Goal: Answer question/provide support

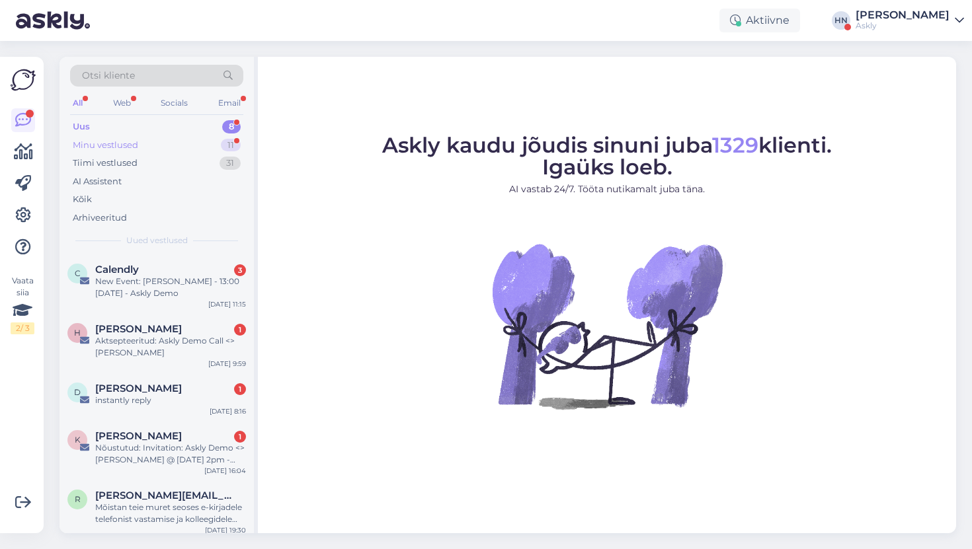
click at [211, 143] on div "Minu vestlused 11" at bounding box center [156, 145] width 173 height 19
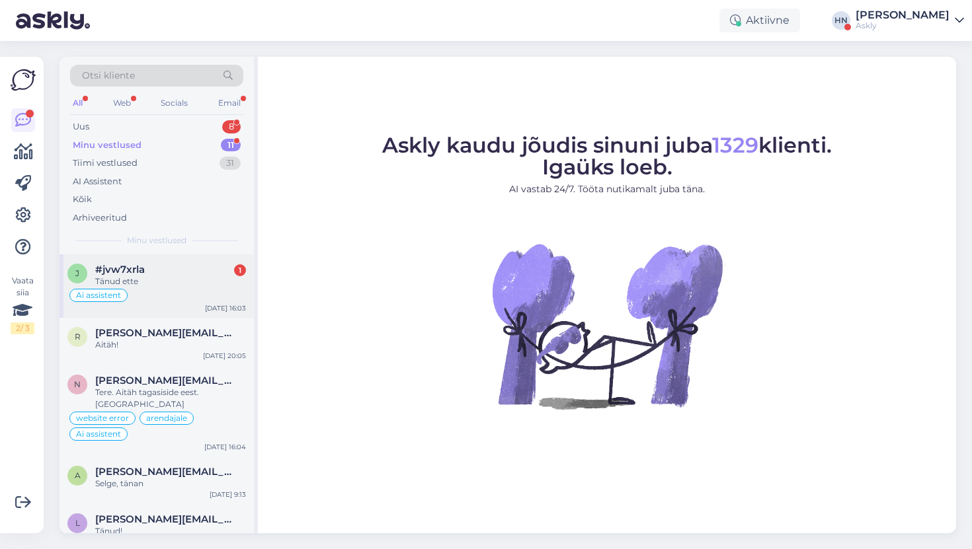
click at [175, 274] on div "#jvw7xrla 1" at bounding box center [170, 270] width 151 height 12
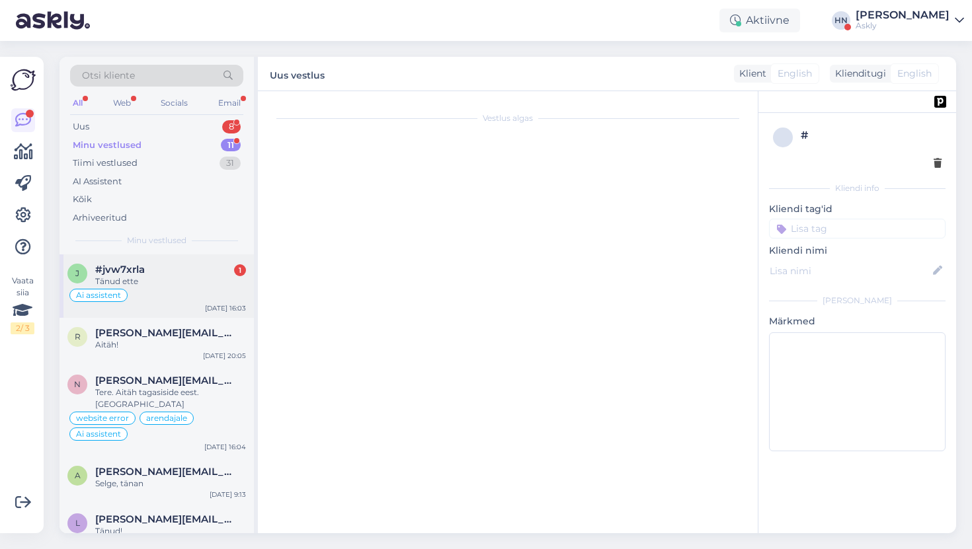
scroll to position [7580, 0]
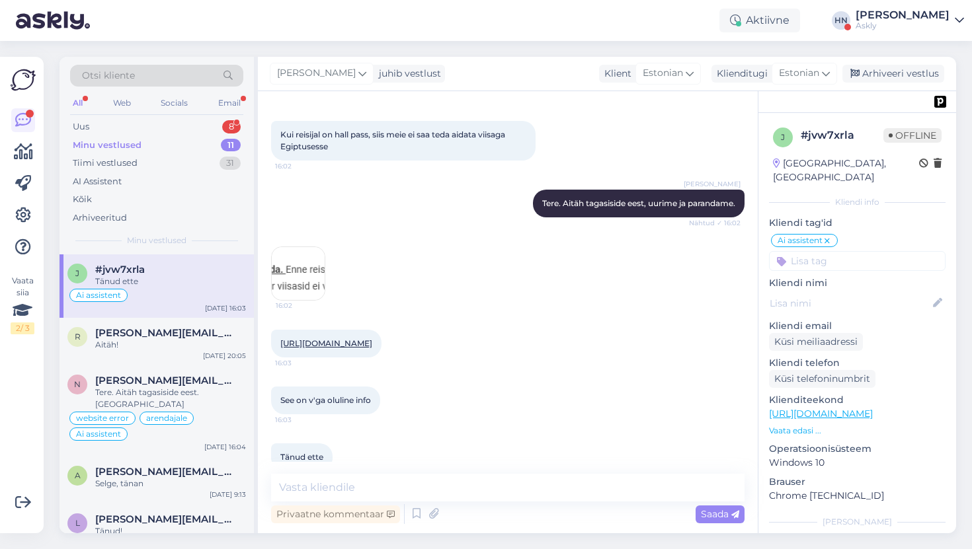
click at [407, 187] on div "Hans Niinemäe Tere. Aitäh tagasiside eest, uurime ja parandame. Nähtud ✓ 16:02" at bounding box center [507, 203] width 473 height 57
click at [891, 72] on div "Arhiveeri vestlus" at bounding box center [893, 74] width 102 height 18
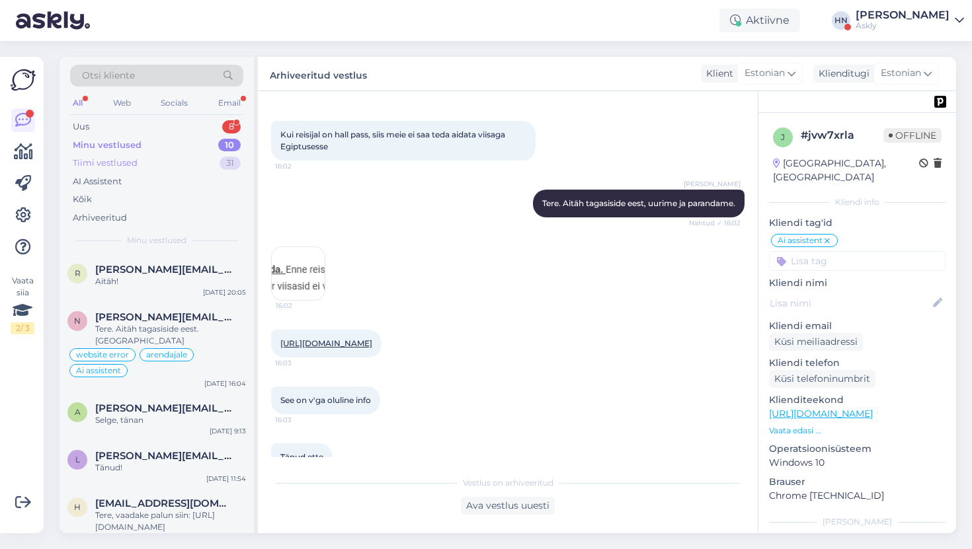
click at [171, 169] on div "Tiimi vestlused 31" at bounding box center [156, 163] width 173 height 19
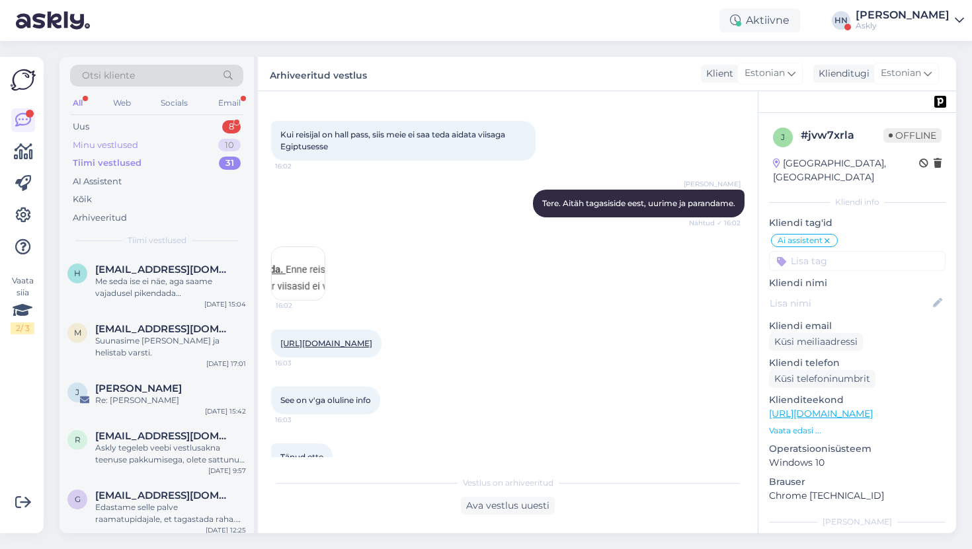
click at [175, 149] on div "Minu vestlused 10" at bounding box center [156, 145] width 173 height 19
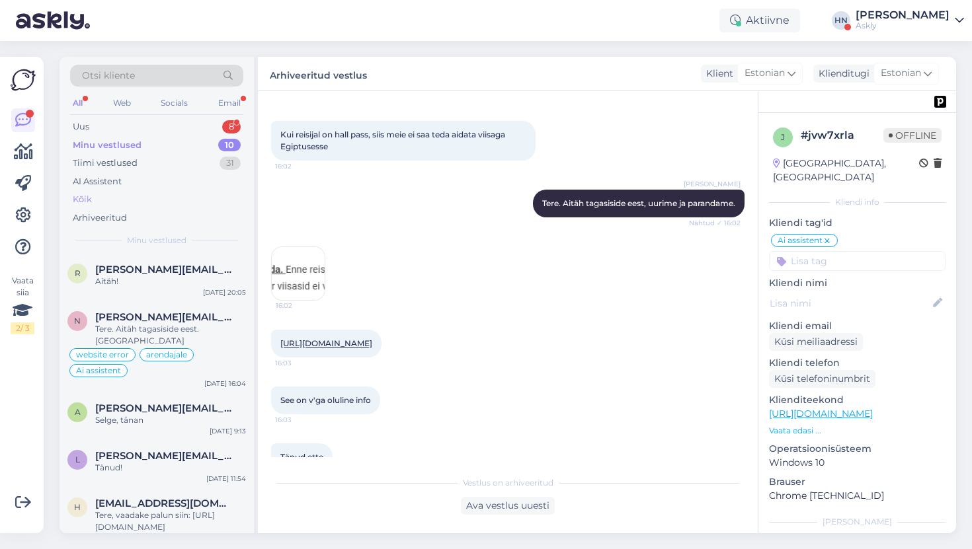
click at [180, 201] on div "Kõik" at bounding box center [156, 199] width 173 height 19
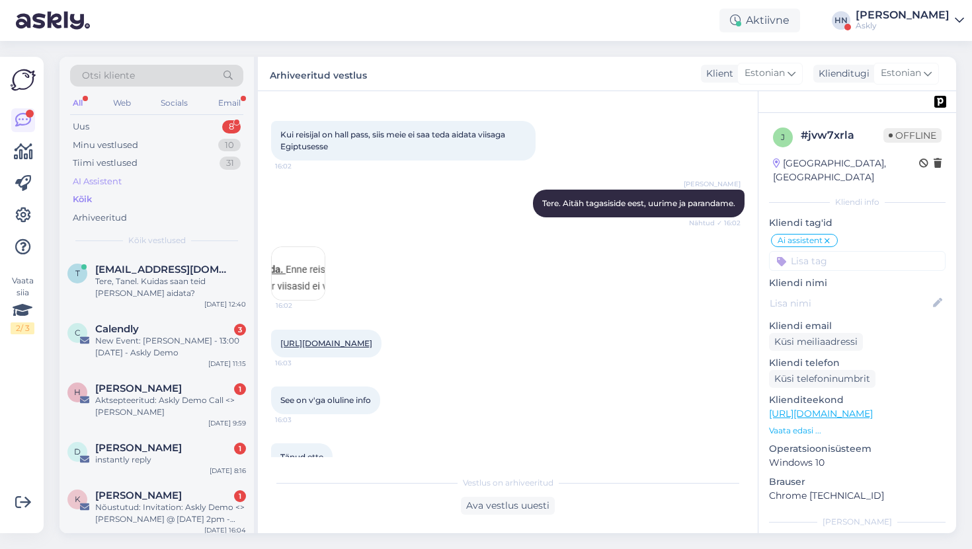
click at [184, 188] on div "AI Assistent" at bounding box center [156, 181] width 173 height 19
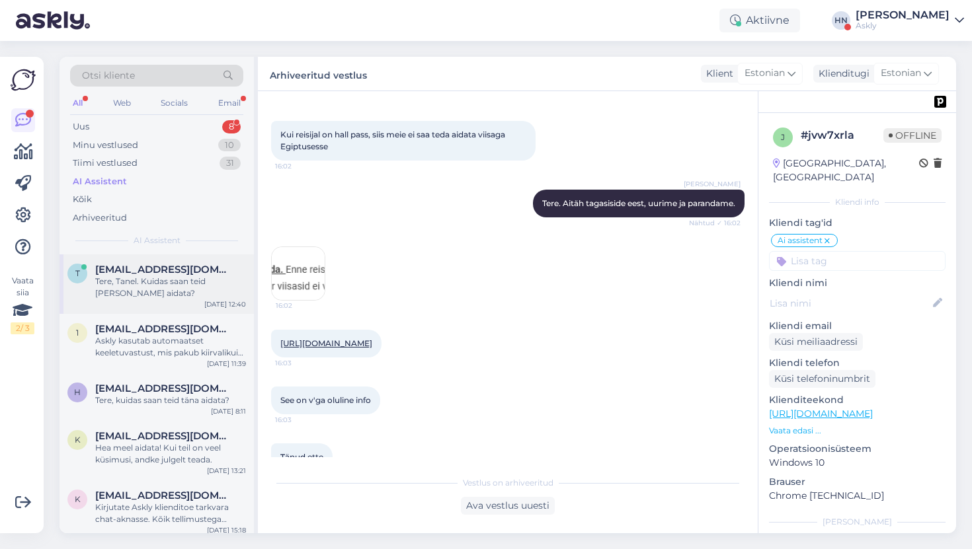
click at [157, 289] on div "Tere, Tanel. Kuidas saan teid täna aidata?" at bounding box center [170, 288] width 151 height 24
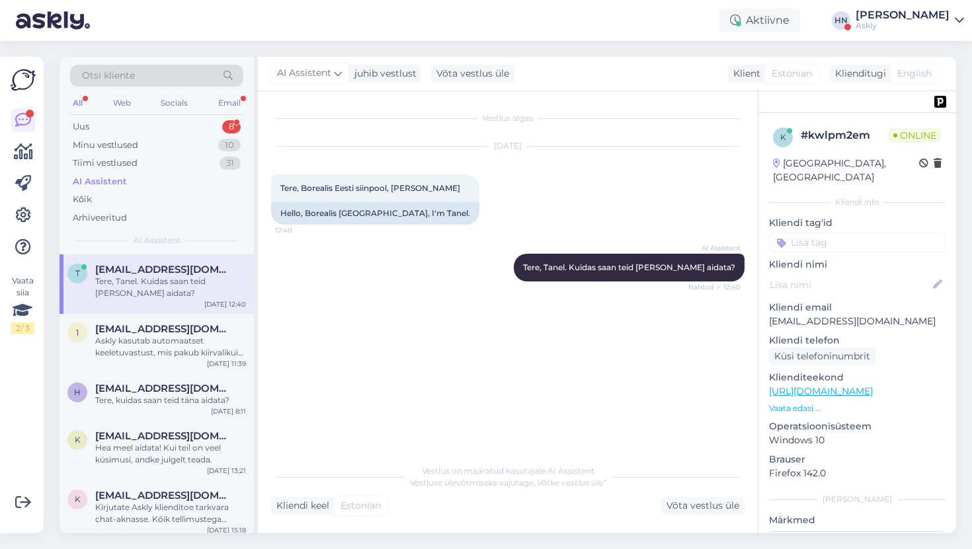
click at [428, 382] on div "Vestlus algas Sep 1 2025 Tere, Borealis Eesti siinpool, mina Tanel 12:40 Hello,…" at bounding box center [513, 274] width 485 height 341
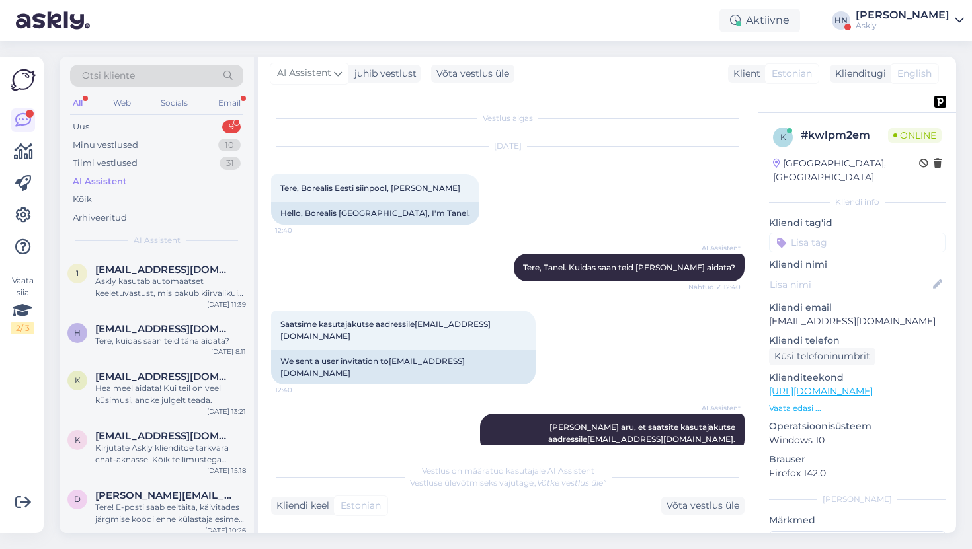
click at [463, 286] on div "AI Assistent Tere, Tanel. Kuidas saan teid täna aidata? Nähtud ✓ 12:40" at bounding box center [507, 267] width 473 height 57
click at [575, 422] on span "Sain aru, et saatsite kasutajakutse aadressile meelis@borealis.ee ." at bounding box center [642, 433] width 189 height 22
click at [566, 352] on div "Saatsime kasutajakutse aadressile meelis@borealis.ee 12:40 We sent a user invit…" at bounding box center [507, 347] width 473 height 103
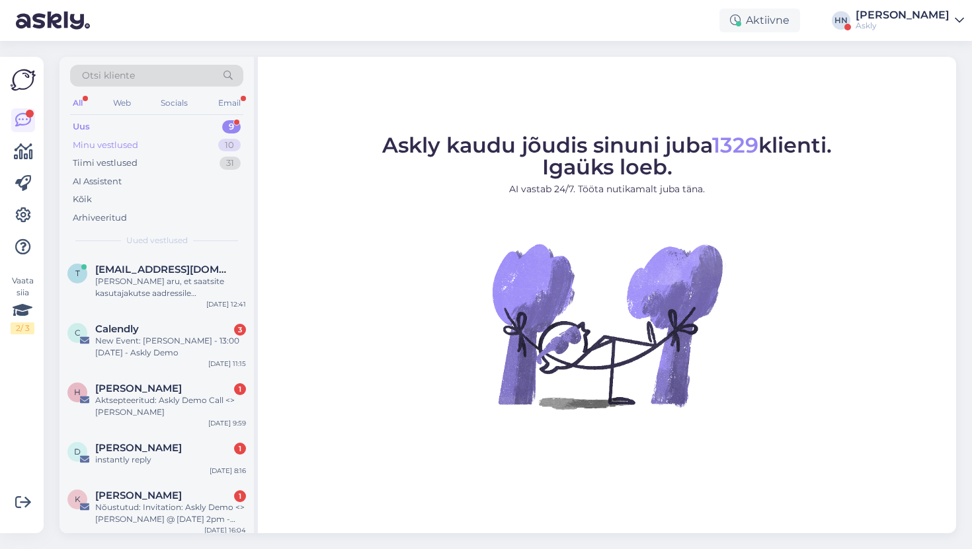
click at [118, 136] on div "Minu vestlused 10" at bounding box center [156, 145] width 173 height 19
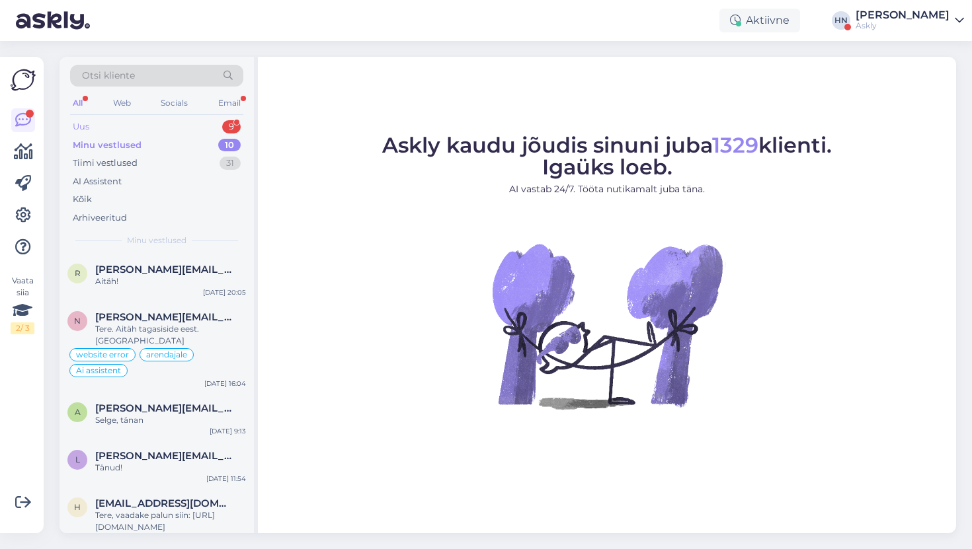
click at [119, 131] on div "Uus 9" at bounding box center [156, 127] width 173 height 19
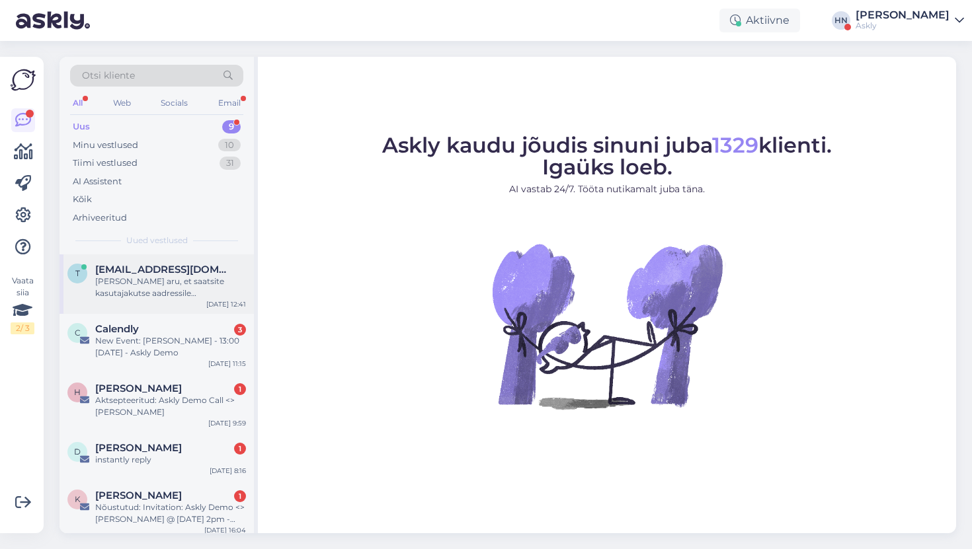
click at [193, 286] on div "Sain aru, et saatsite kasutajakutse aadressile meelis@borealis.ee." at bounding box center [170, 288] width 151 height 24
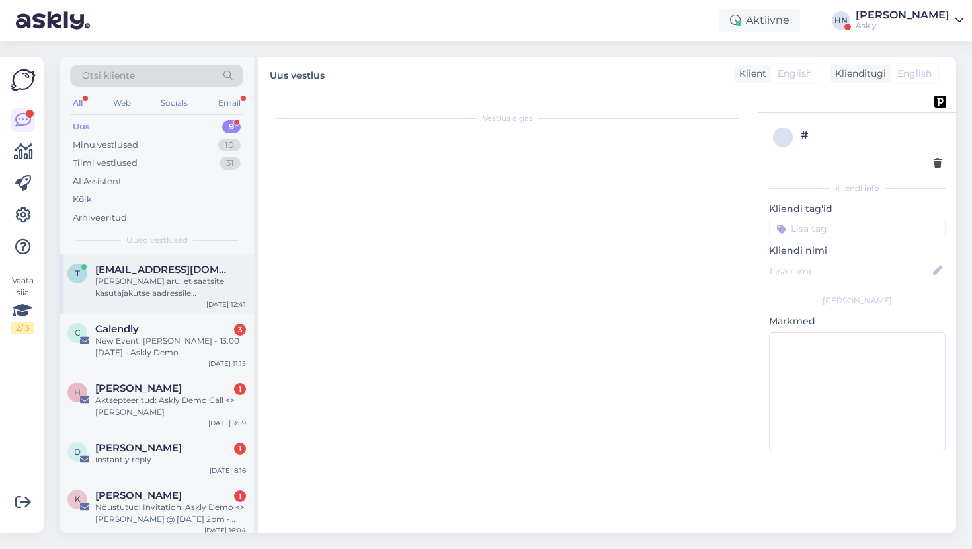
scroll to position [32, 0]
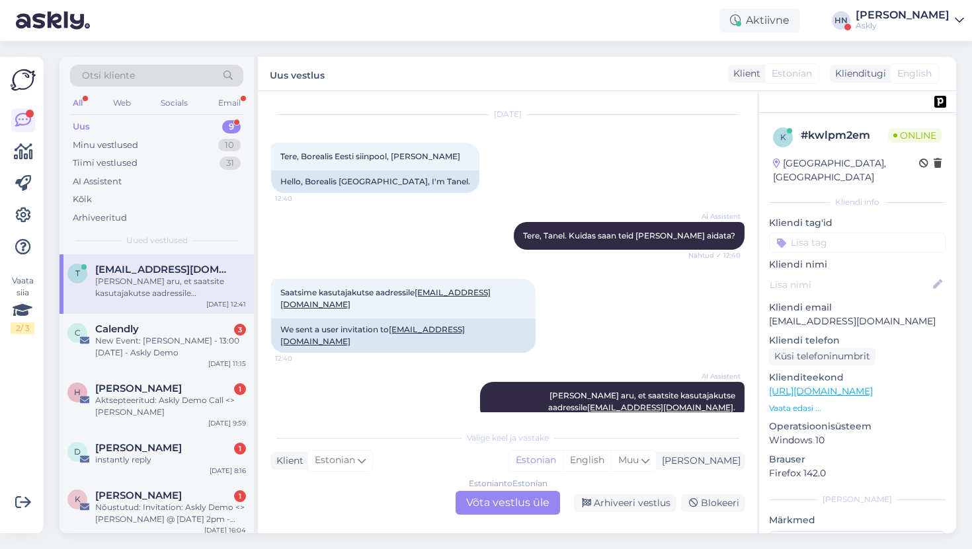
click at [459, 269] on div "Saatsime kasutajakutse aadressile meelis@borealis.ee 12:40 We sent a user invit…" at bounding box center [507, 315] width 473 height 103
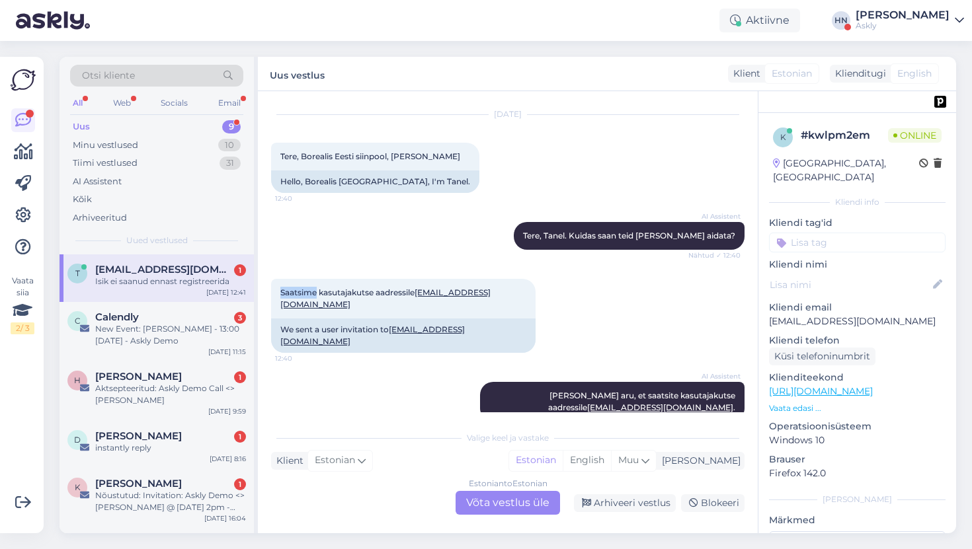
scroll to position [111, 0]
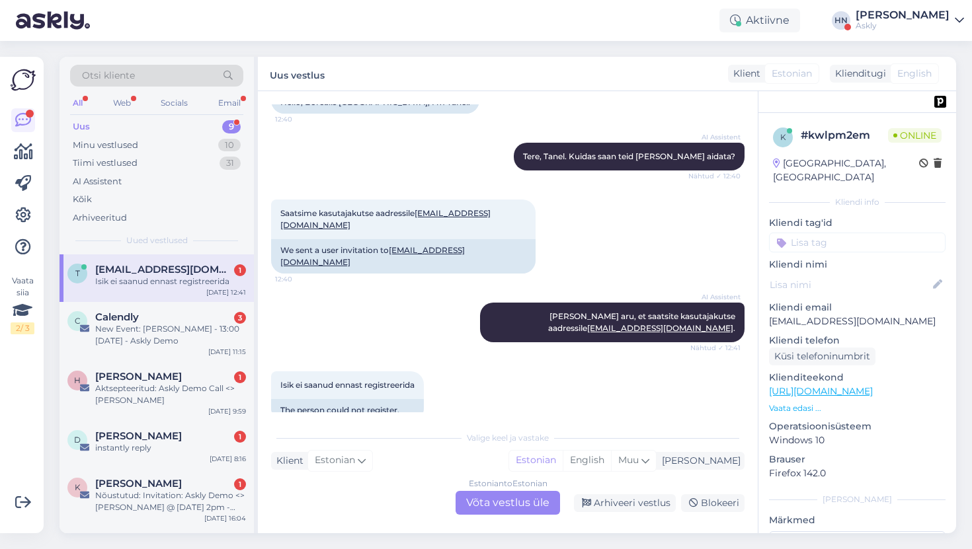
click at [341, 292] on div "AI Assistent Sain aru, et saatsite kasutajakutse aadressile meelis@borealis.ee …" at bounding box center [507, 322] width 473 height 69
click at [477, 449] on div "Valige keel ja vastake Klient Estonian Mina Estonian English Muu Estonian to Es…" at bounding box center [507, 469] width 473 height 91
click at [491, 496] on div "Estonian to Estonian Võta vestlus üle" at bounding box center [507, 503] width 104 height 24
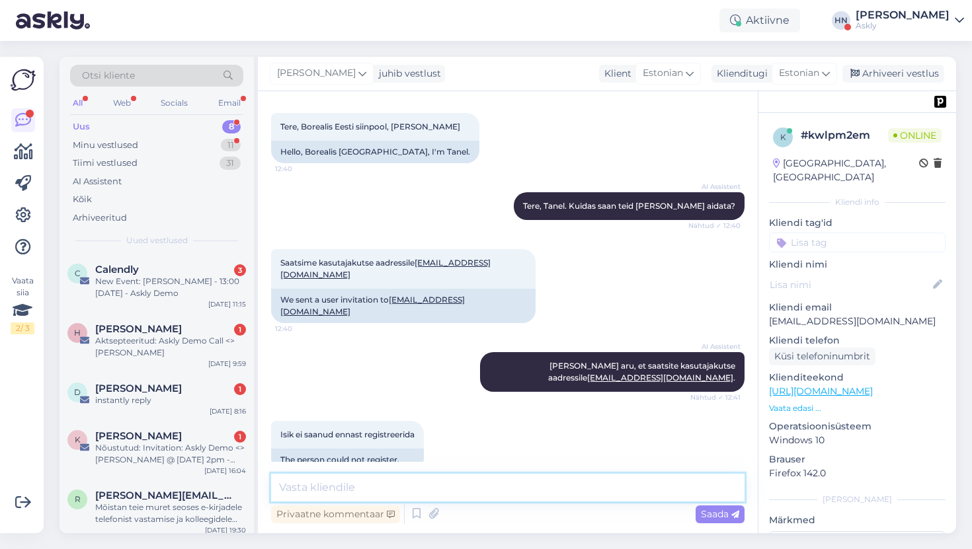
click at [486, 484] on textarea at bounding box center [507, 488] width 473 height 28
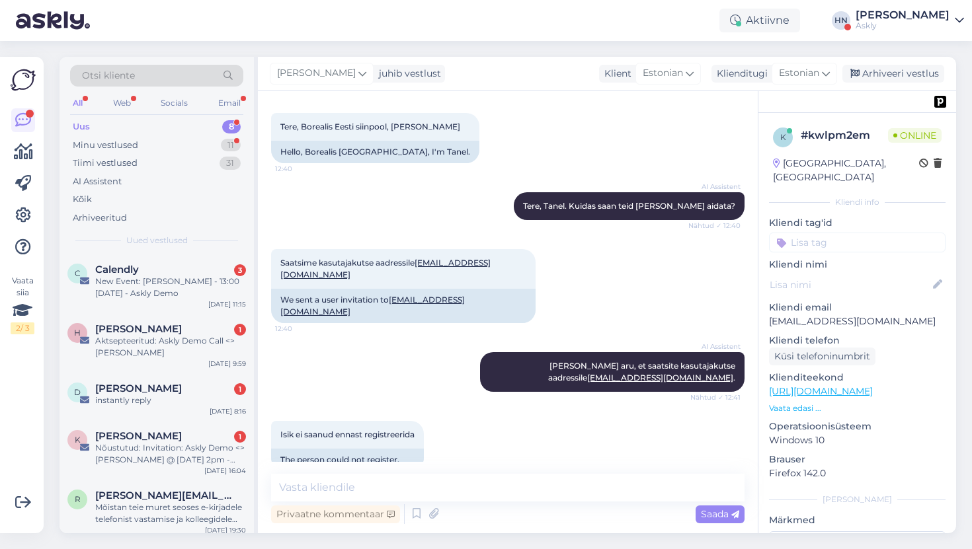
click at [463, 50] on div "Otsi kliente All Web Socials Email Uus 8 Minu vestlused 11 Tiimi vestlused 31 A…" at bounding box center [512, 295] width 920 height 508
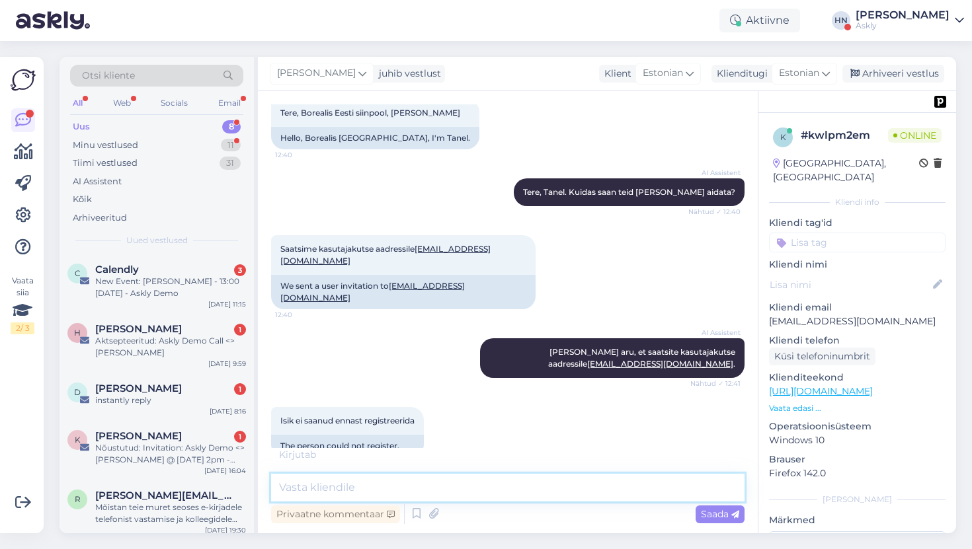
click at [455, 493] on textarea at bounding box center [507, 488] width 473 height 28
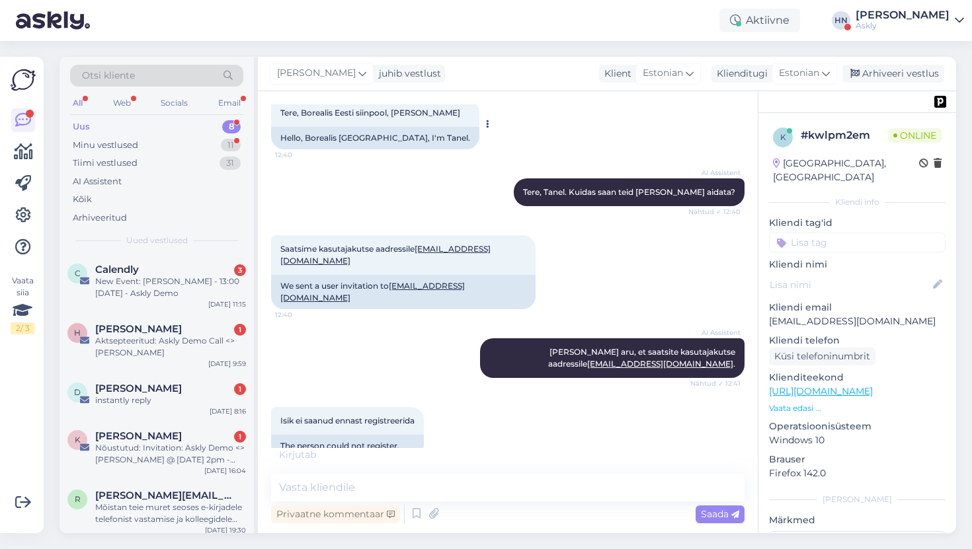
scroll to position [61, 0]
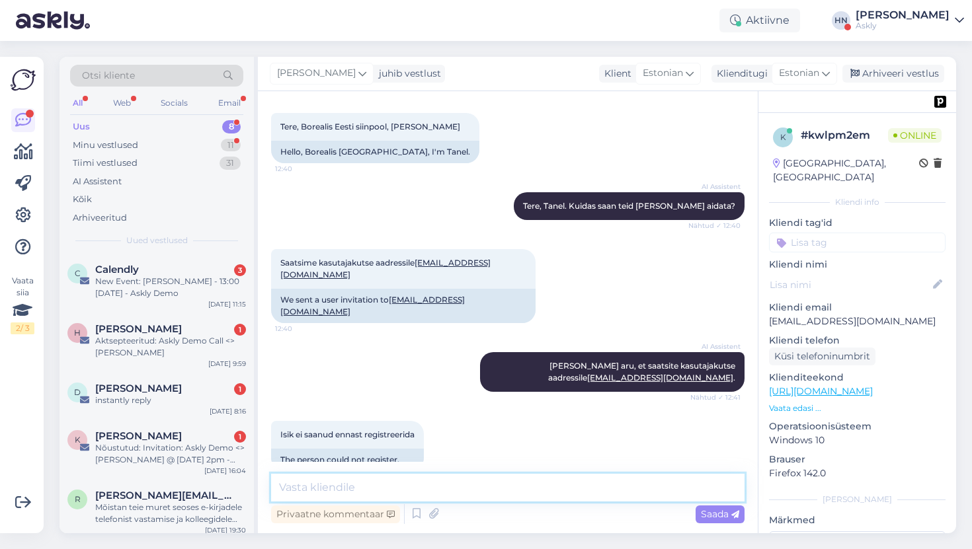
click at [453, 480] on textarea at bounding box center [507, 488] width 473 height 28
type textarea "T"
type textarea "Uurime täpsemalt mis juhtus."
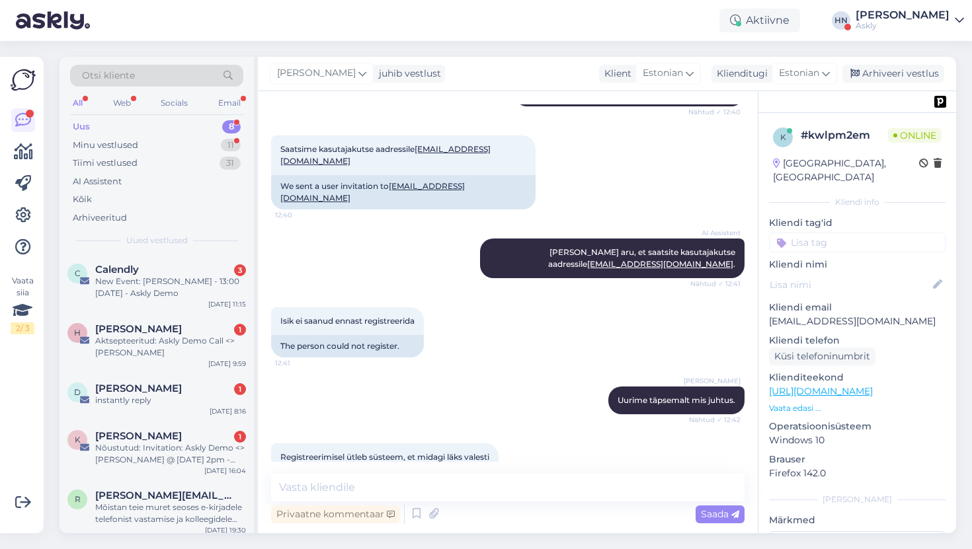
scroll to position [232, 0]
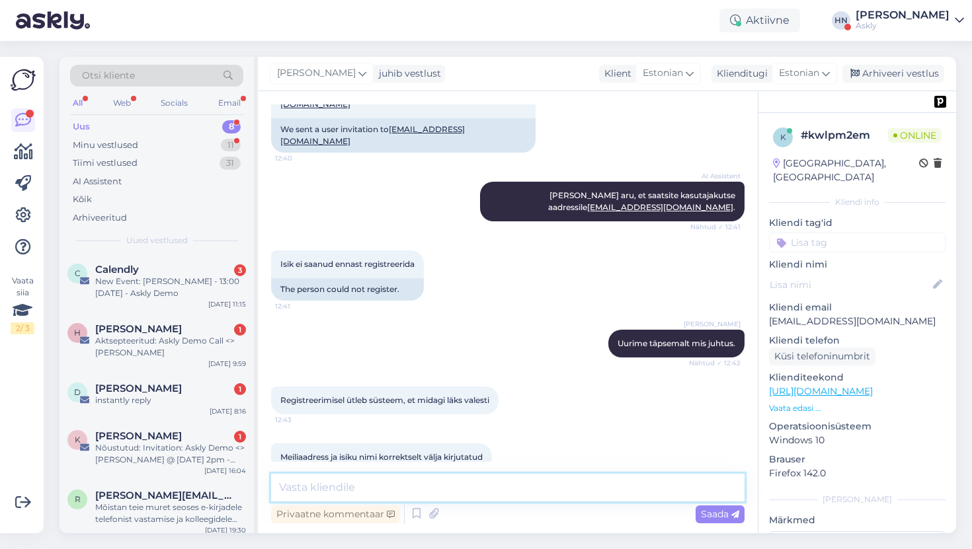
click at [477, 480] on textarea at bounding box center [507, 488] width 473 height 28
type textarea "Mis emailiga üritatakse registreerida ?"
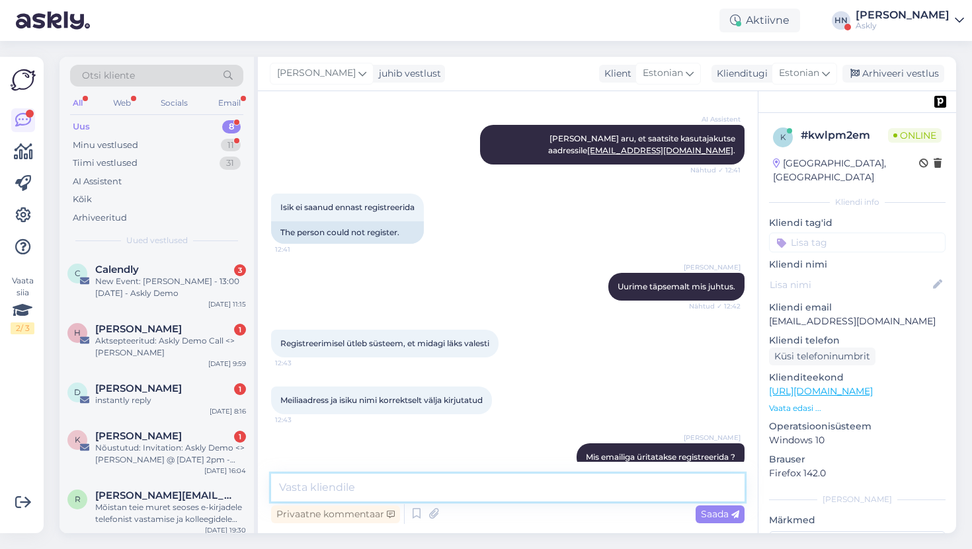
scroll to position [346, 0]
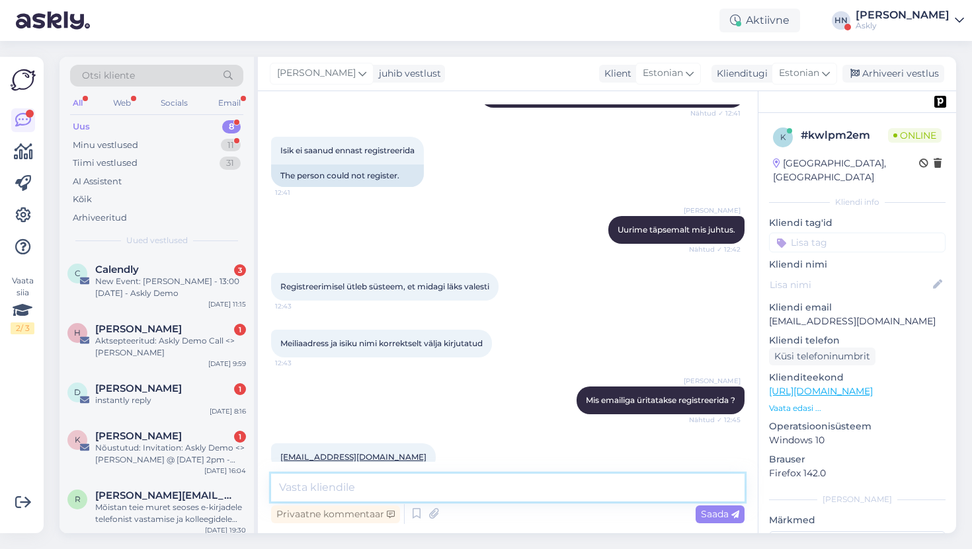
click at [405, 489] on textarea at bounding box center [507, 488] width 473 height 28
click at [369, 488] on textarea "Näeme jah errorit. Täpselt ei oska põhjust öelda aga" at bounding box center [507, 488] width 473 height 28
type textarea "Üks hetk uurime täpsemalt"
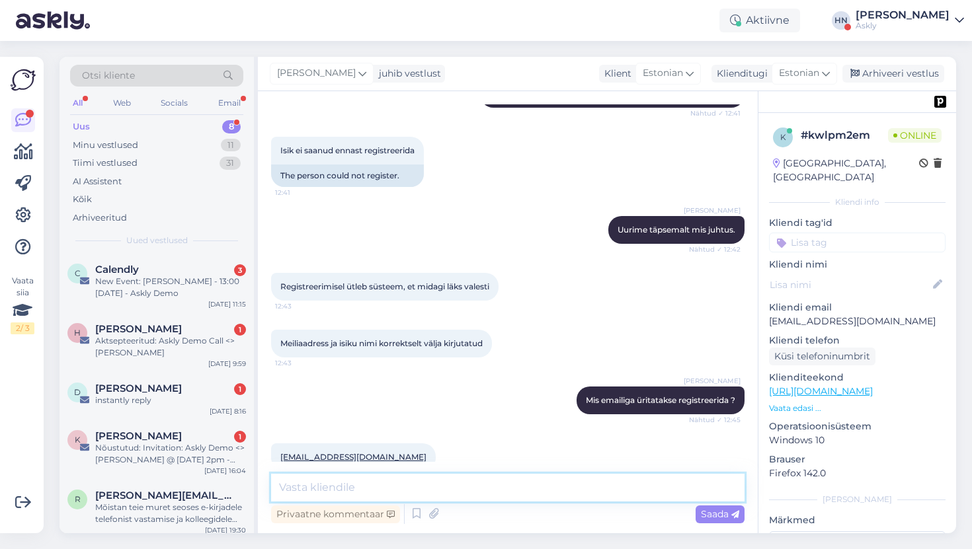
scroll to position [402, 0]
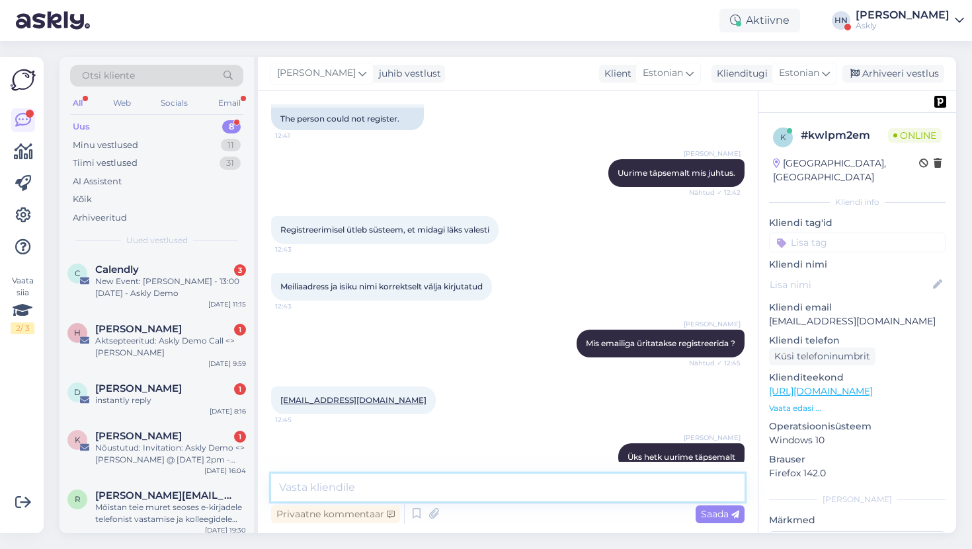
click at [392, 492] on textarea at bounding box center [507, 488] width 473 height 28
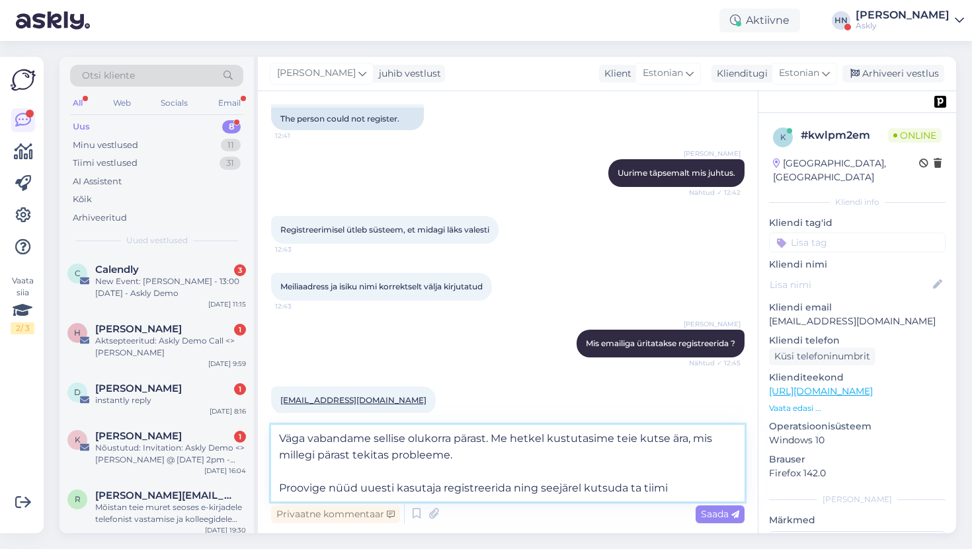
type textarea "Väga vabandame sellise olukorra pärast. Me hetkel kustutasime teie kutse ära, m…"
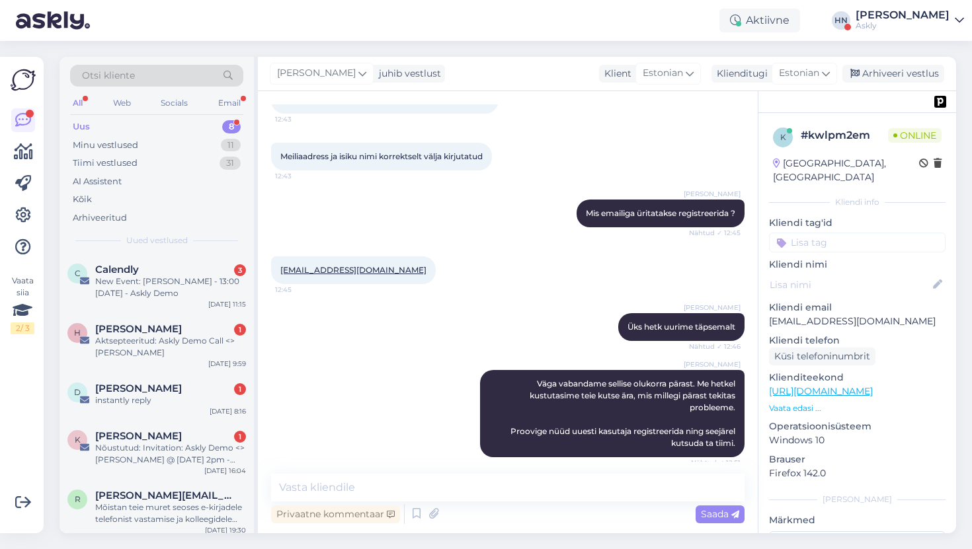
scroll to position [519, 0]
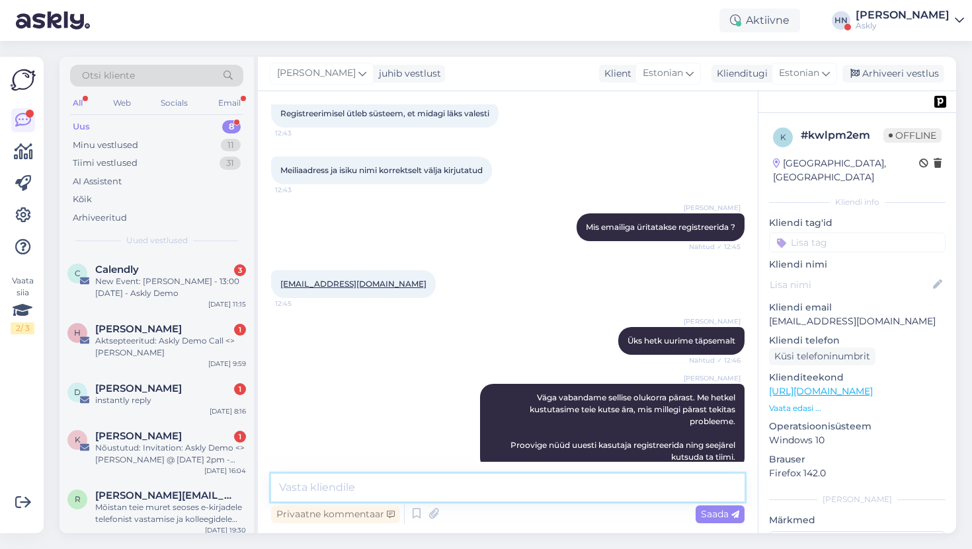
click at [485, 480] on textarea at bounding box center [507, 488] width 473 height 28
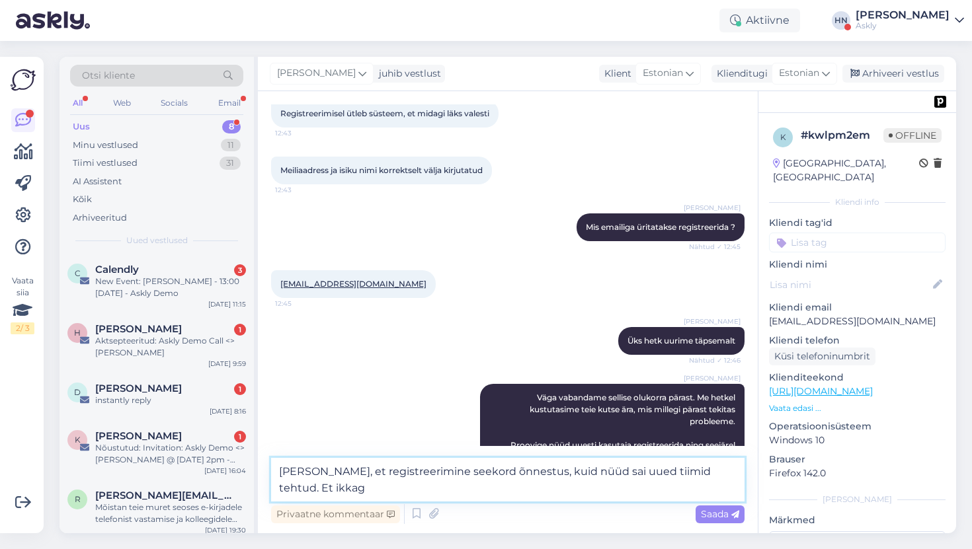
scroll to position [535, 0]
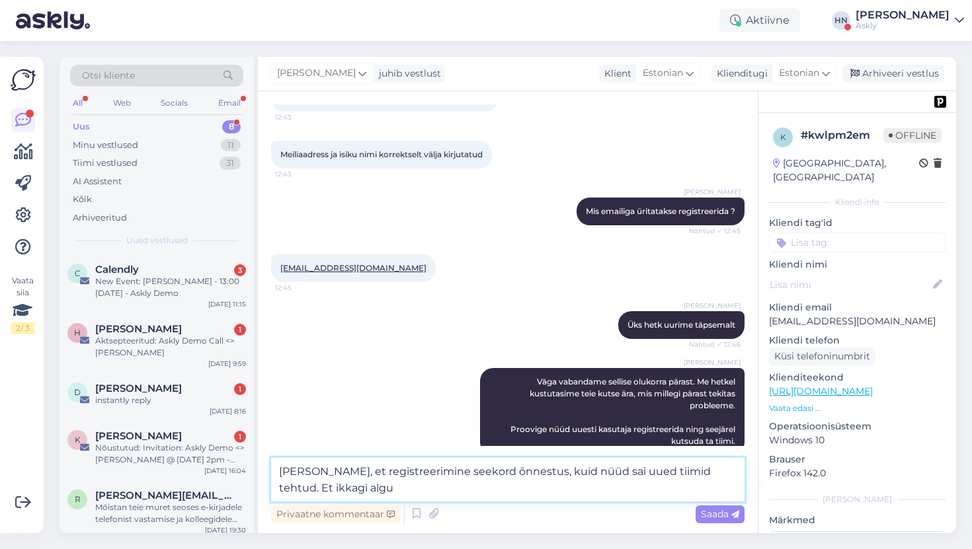
click at [517, 474] on textarea "Nägime, et registreerimine seekord õnnestus, kuid nüüd sai uued tiimid tehtud. …" at bounding box center [507, 480] width 473 height 44
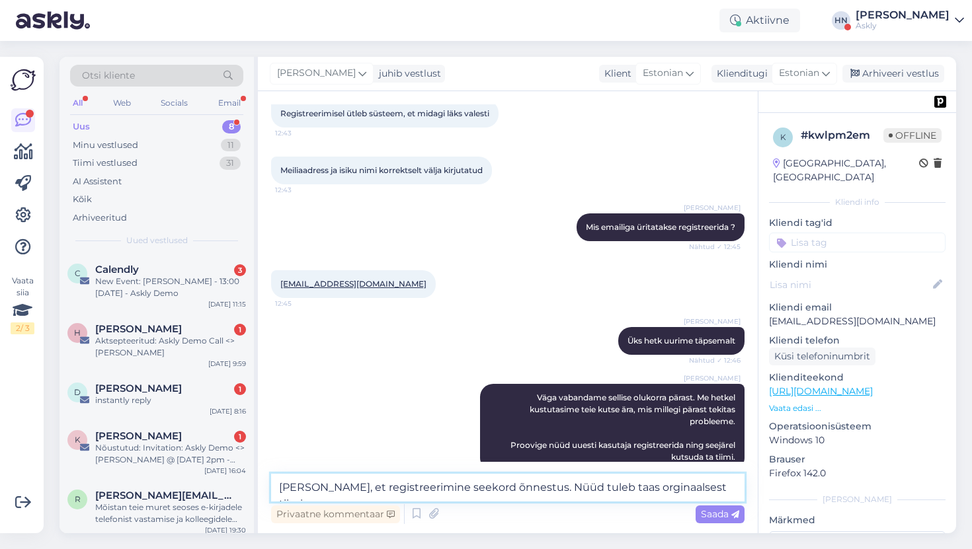
type textarea "Nägime, et registreerimine seekord õnnestus. Nüüd tuleb taas orginaalsest tiimis"
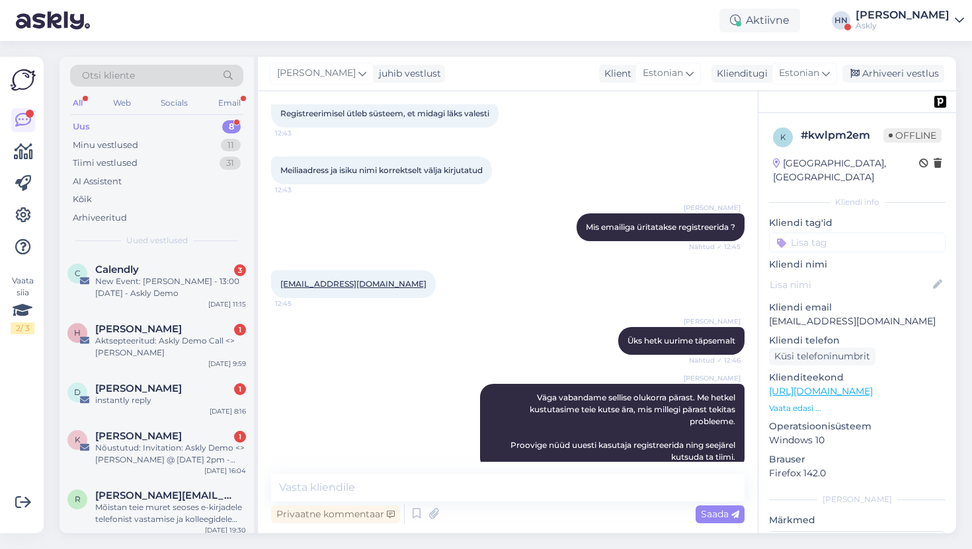
click at [521, 340] on div "Hans Niinemäe Üks hetk uurime täpsemalt Nähtud ✓ 12:46" at bounding box center [507, 341] width 473 height 57
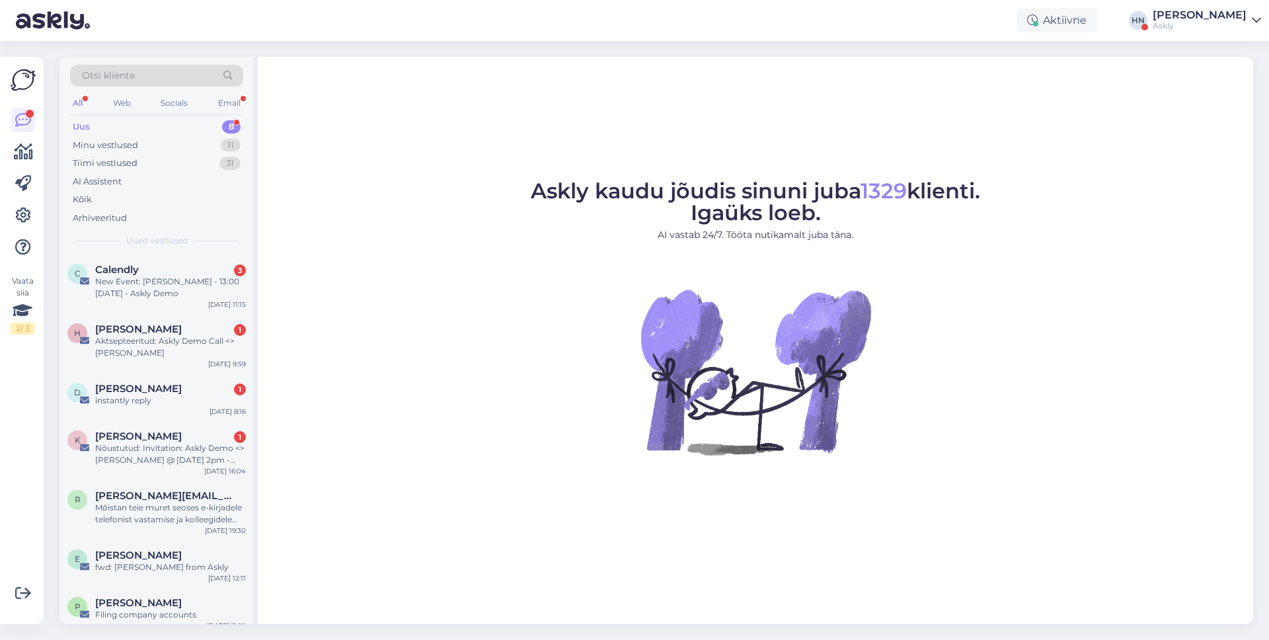
click at [22, 202] on div at bounding box center [23, 183] width 24 height 151
click at [22, 210] on icon at bounding box center [23, 216] width 16 height 16
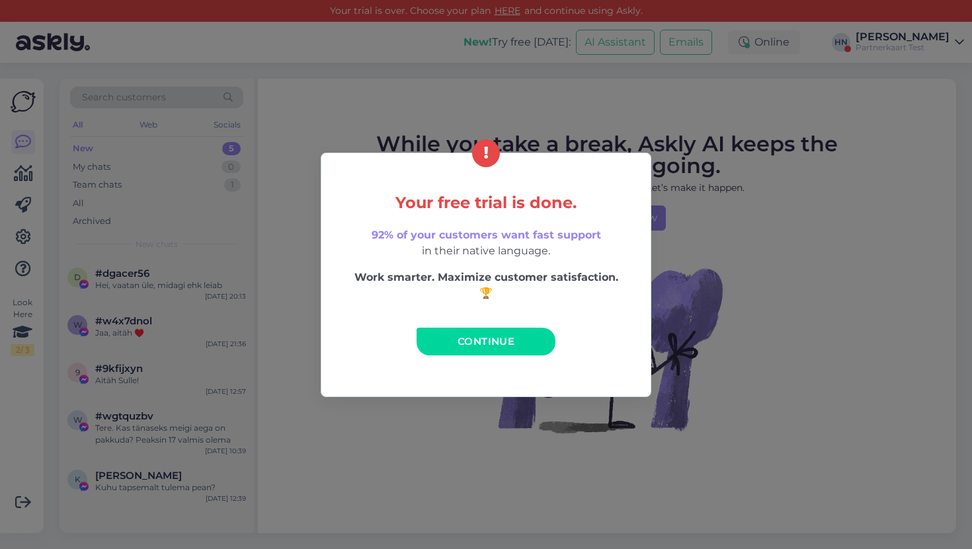
click at [535, 340] on link "Continue" at bounding box center [485, 342] width 139 height 28
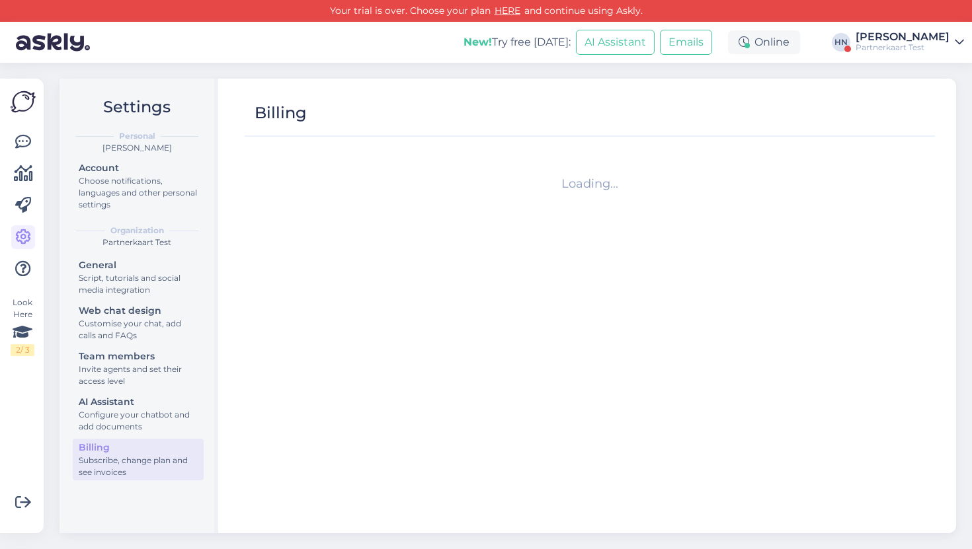
click at [874, 38] on div "[PERSON_NAME]" at bounding box center [902, 37] width 94 height 11
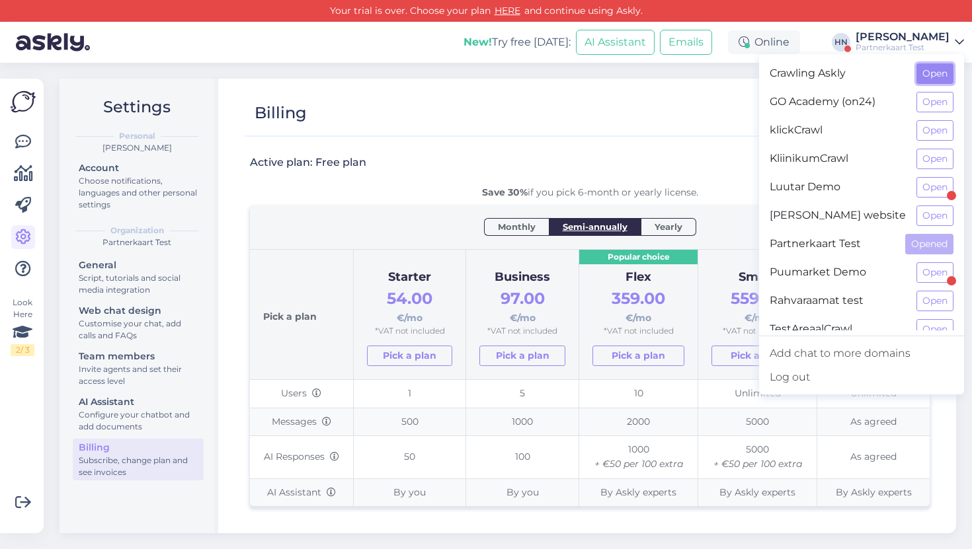
click at [939, 77] on button "Open" at bounding box center [934, 73] width 37 height 20
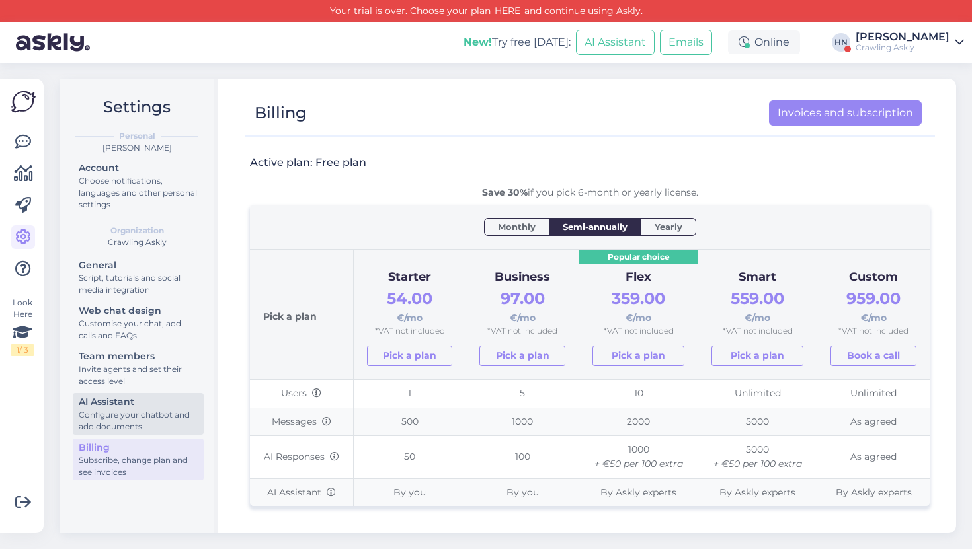
click at [128, 422] on div "Configure your chatbot and add documents" at bounding box center [138, 421] width 119 height 24
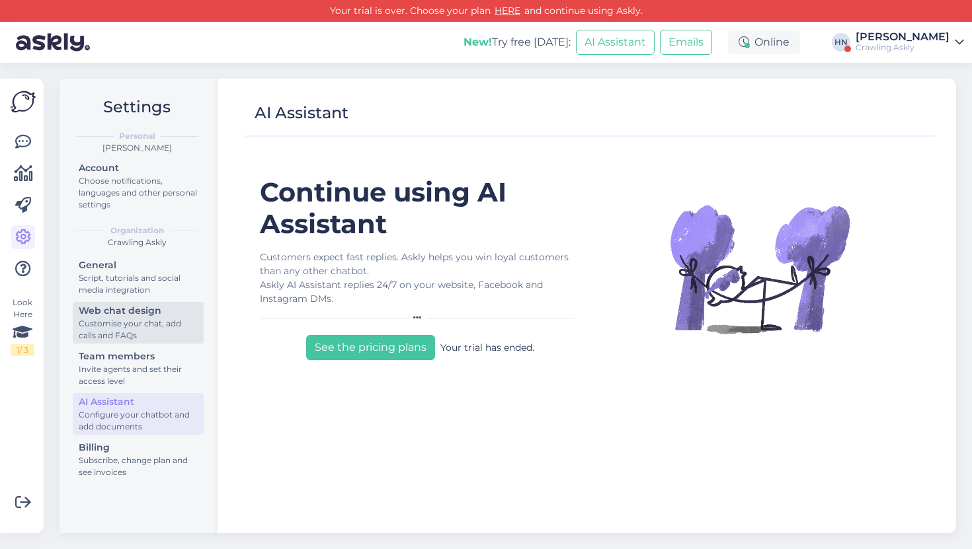
click at [124, 311] on div "Web chat design" at bounding box center [138, 311] width 119 height 14
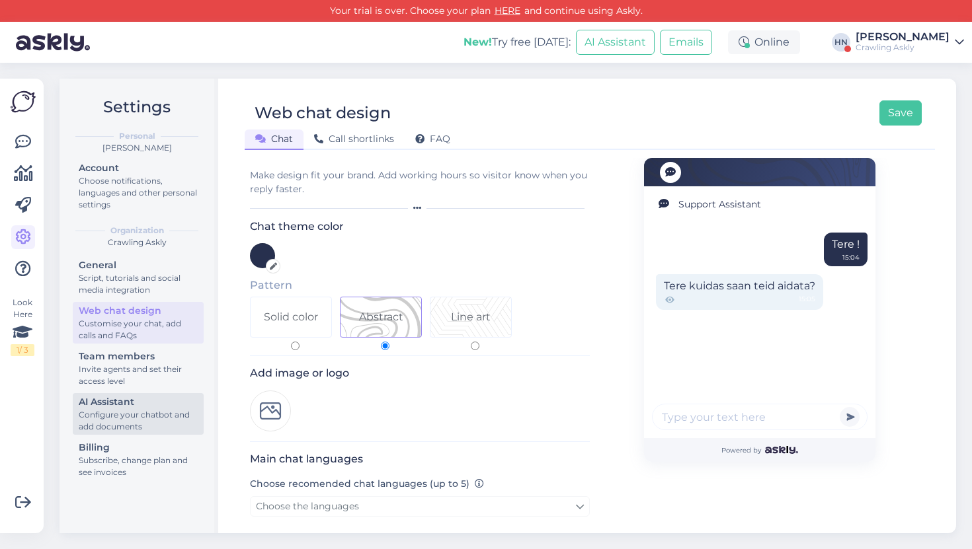
click at [124, 401] on div "AI Assistant" at bounding box center [138, 402] width 119 height 14
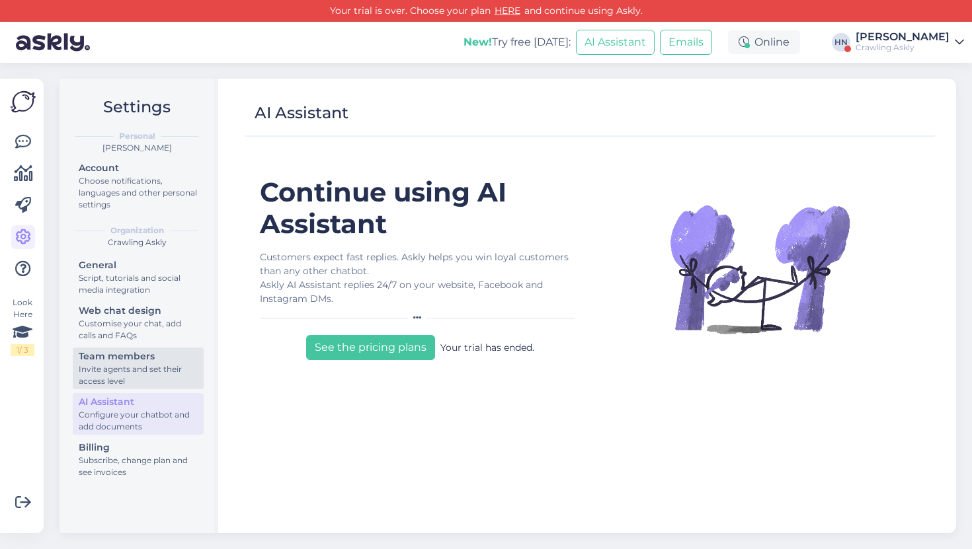
click at [130, 366] on div "Invite agents and set their access level" at bounding box center [138, 376] width 119 height 24
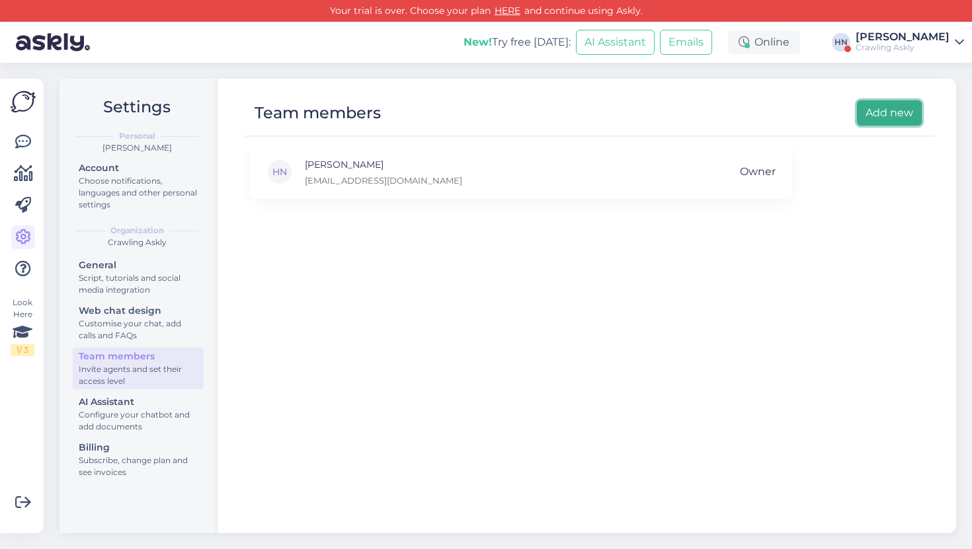
click at [872, 117] on button "Add new" at bounding box center [889, 112] width 65 height 25
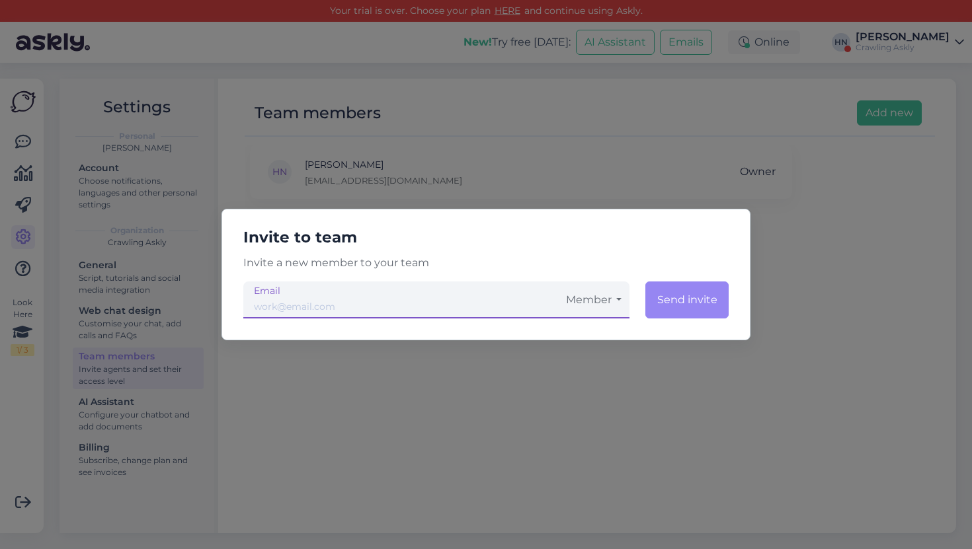
click at [418, 318] on input "email" at bounding box center [400, 300] width 315 height 37
type input "[PERSON_NAME][EMAIL_ADDRESS][DOMAIN_NAME]"
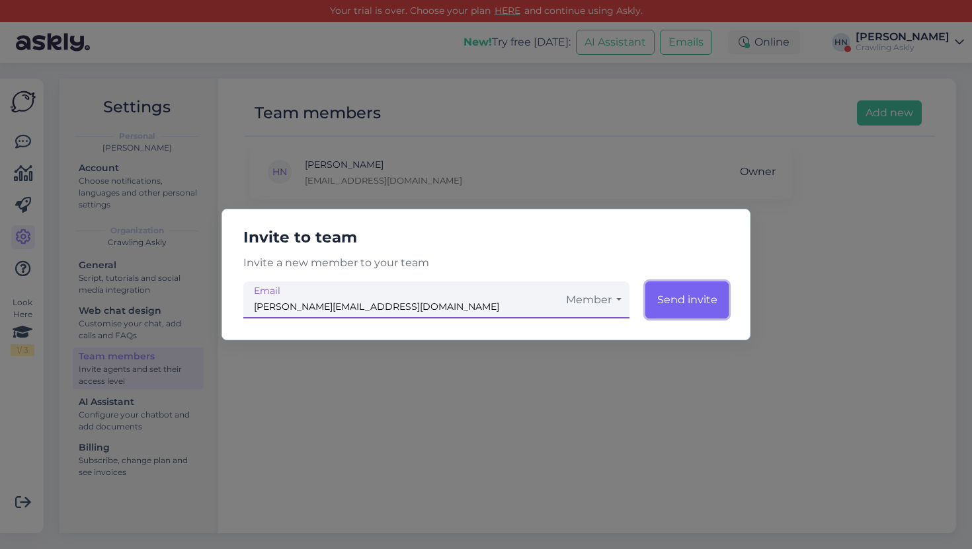
click at [661, 305] on button "Send invite" at bounding box center [686, 300] width 83 height 37
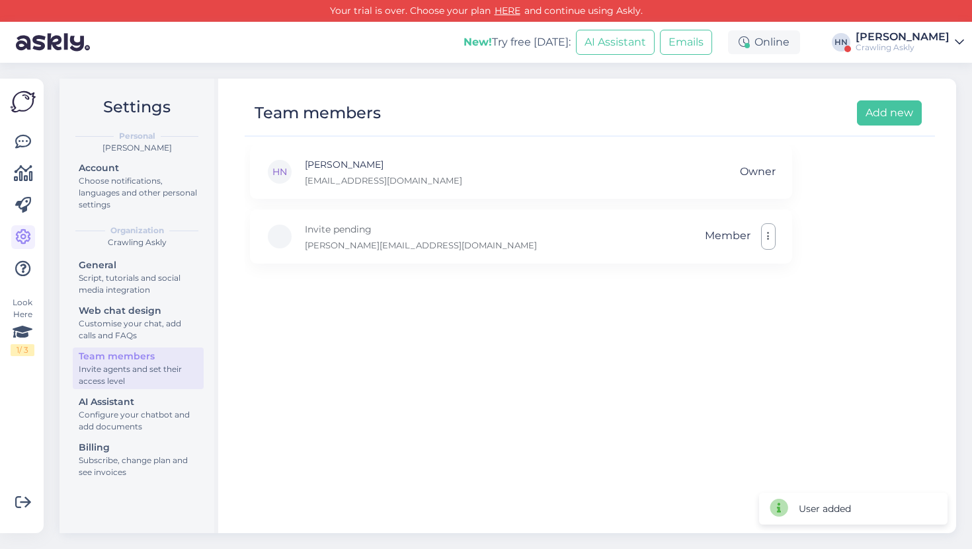
click at [652, 304] on div "HN Hans Niinemäe h.niinemae@gmail.com Owner Invite pending hans+new@askly.me Me…" at bounding box center [590, 333] width 690 height 377
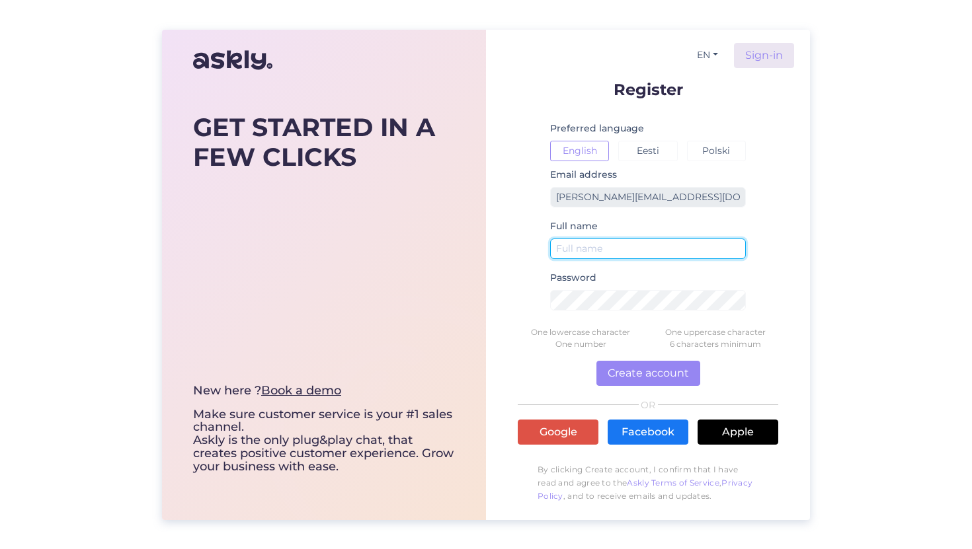
click at [609, 254] on input "text" at bounding box center [648, 249] width 196 height 20
type input "[PERSON_NAME]"
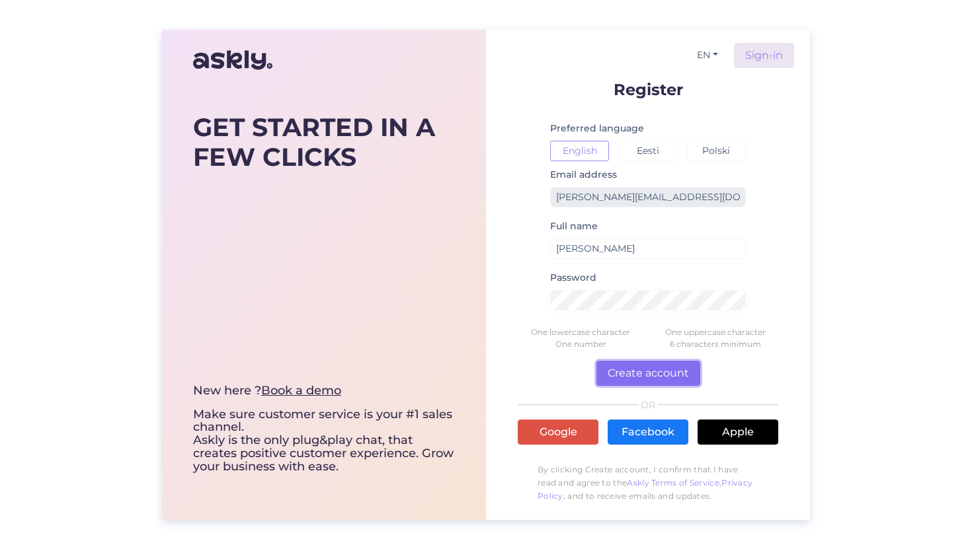
click at [627, 371] on button "Create account" at bounding box center [648, 373] width 104 height 25
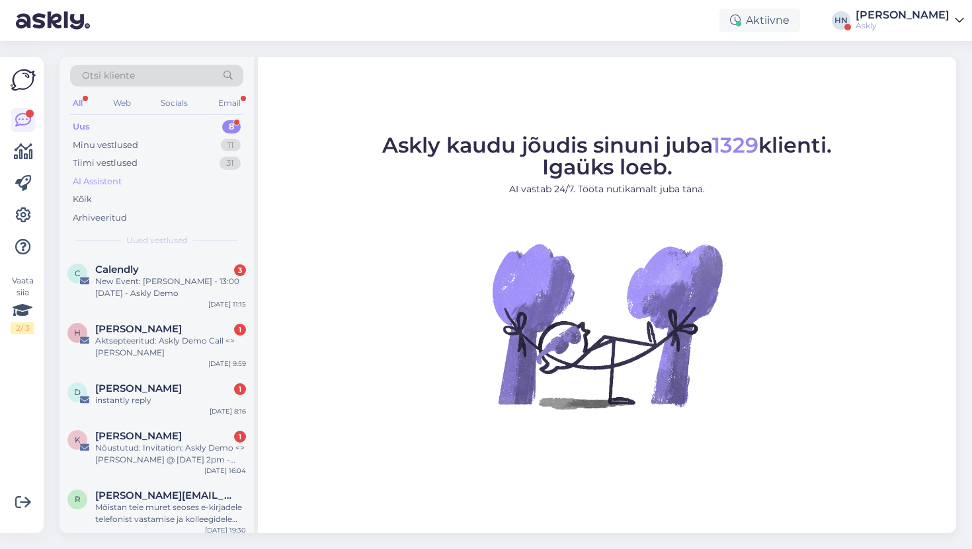
click at [131, 189] on div "AI Assistent" at bounding box center [156, 181] width 173 height 19
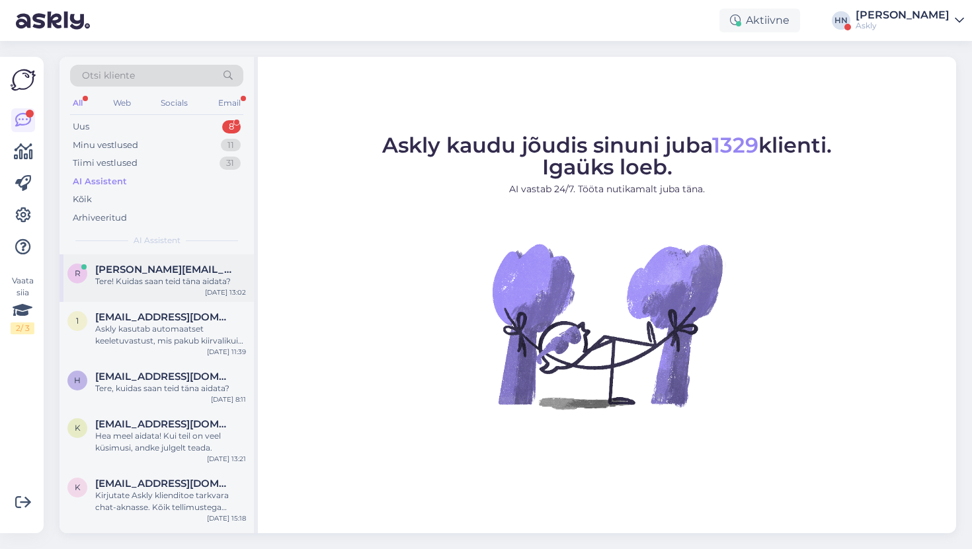
click at [118, 264] on span "ross@ideal.ee" at bounding box center [163, 270] width 137 height 12
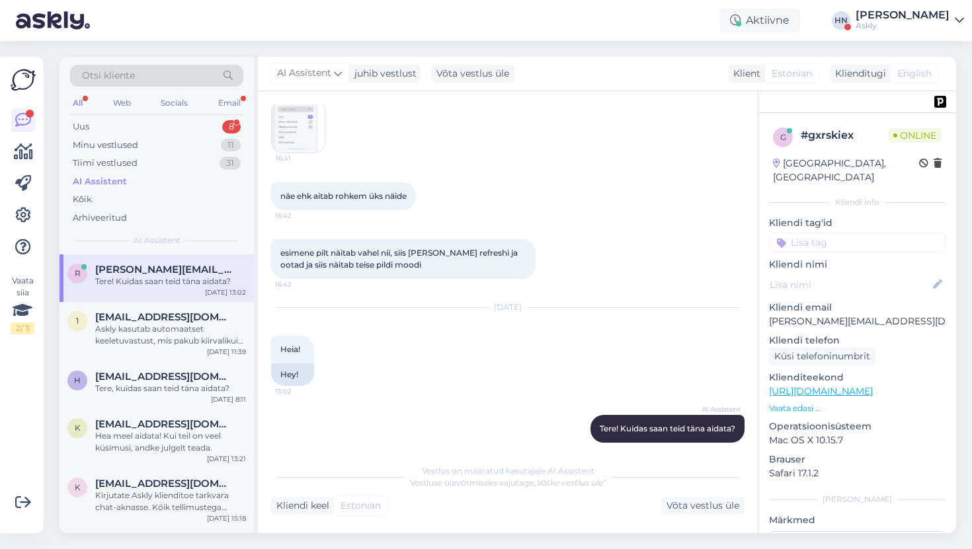
scroll to position [2344, 0]
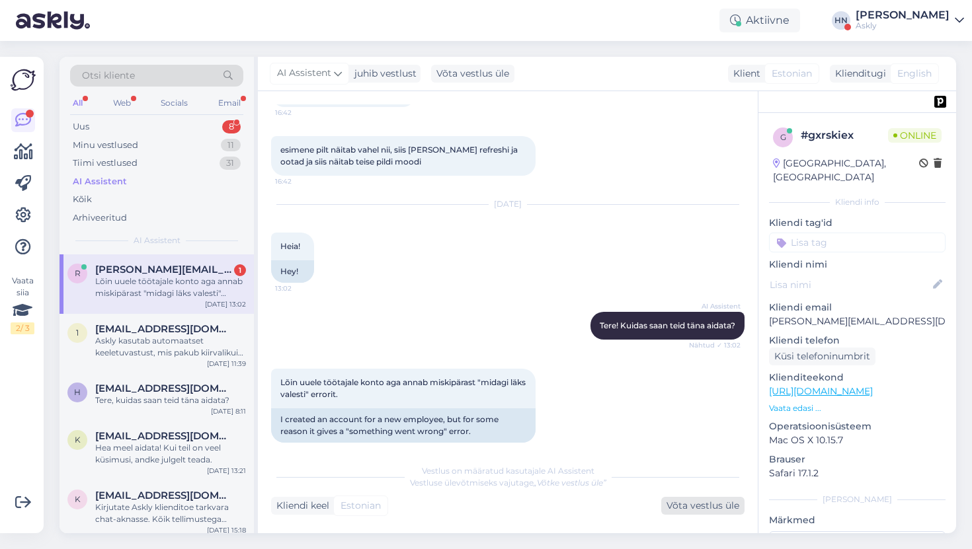
click at [689, 508] on div "Võta vestlus üle" at bounding box center [702, 506] width 83 height 18
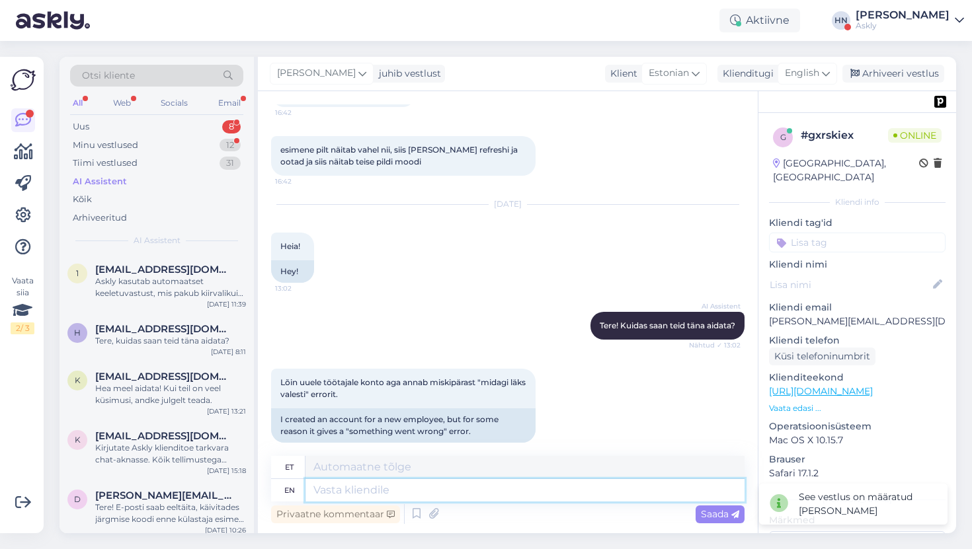
click at [584, 487] on textarea at bounding box center [524, 490] width 439 height 22
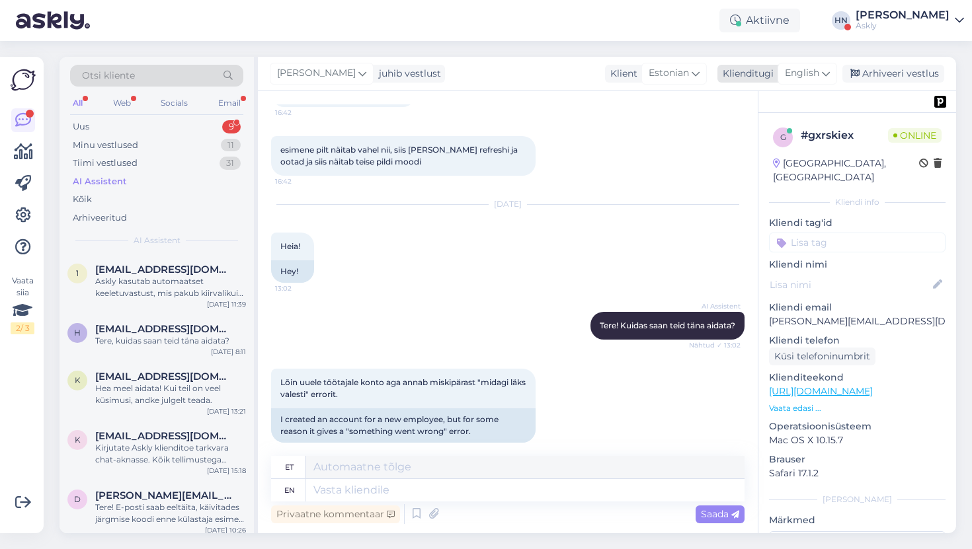
click at [816, 79] on span "English" at bounding box center [802, 73] width 34 height 15
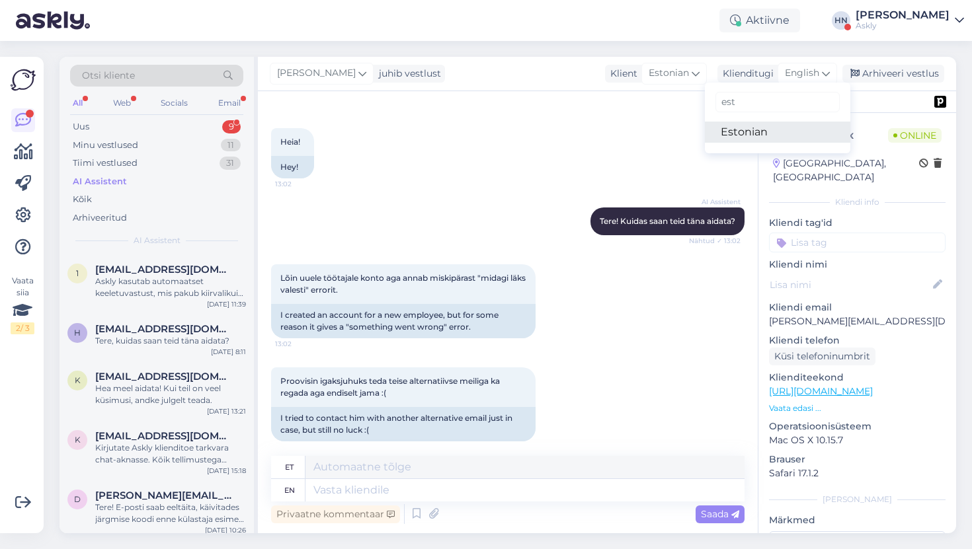
type input "est"
click at [777, 132] on link "Estonian" at bounding box center [777, 132] width 145 height 21
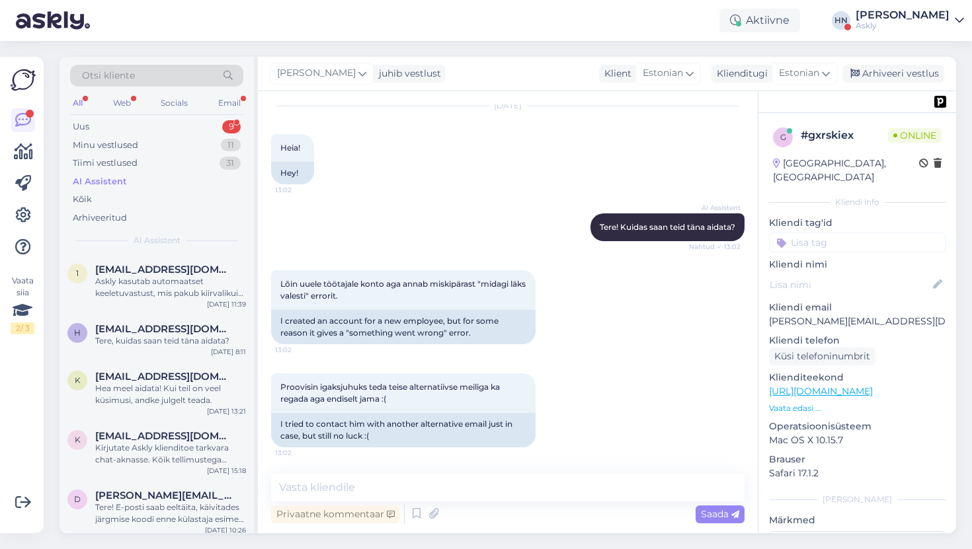
scroll to position [2430, 0]
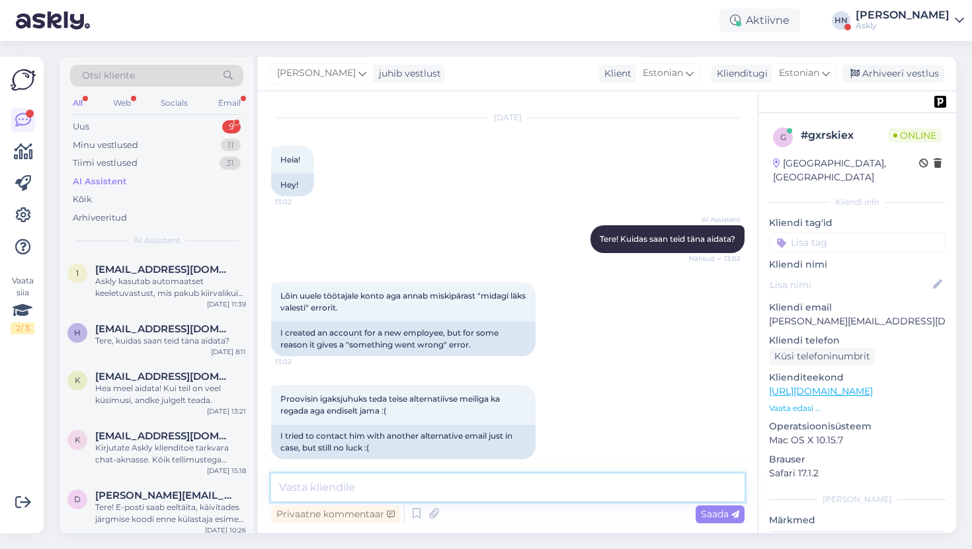
click at [421, 486] on textarea at bounding box center [507, 488] width 473 height 28
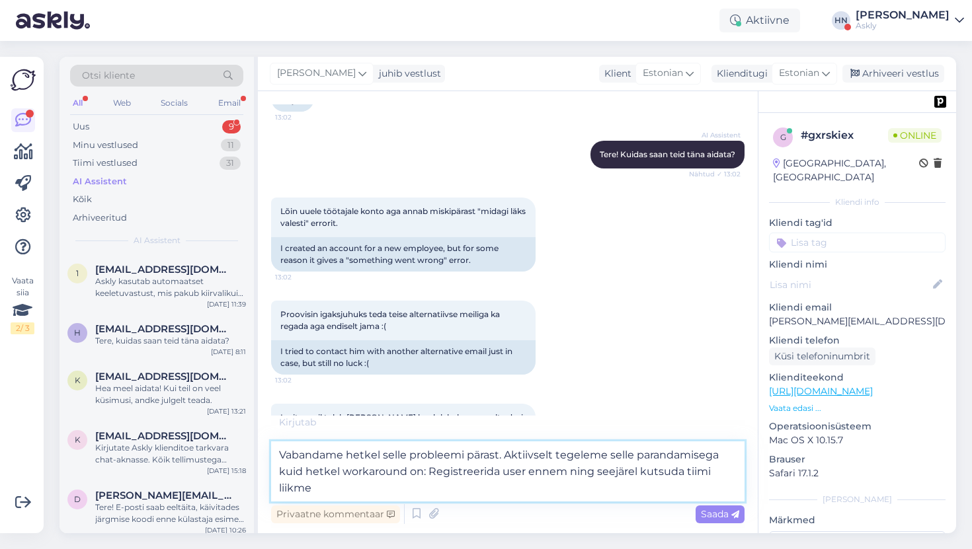
scroll to position [2588, 0]
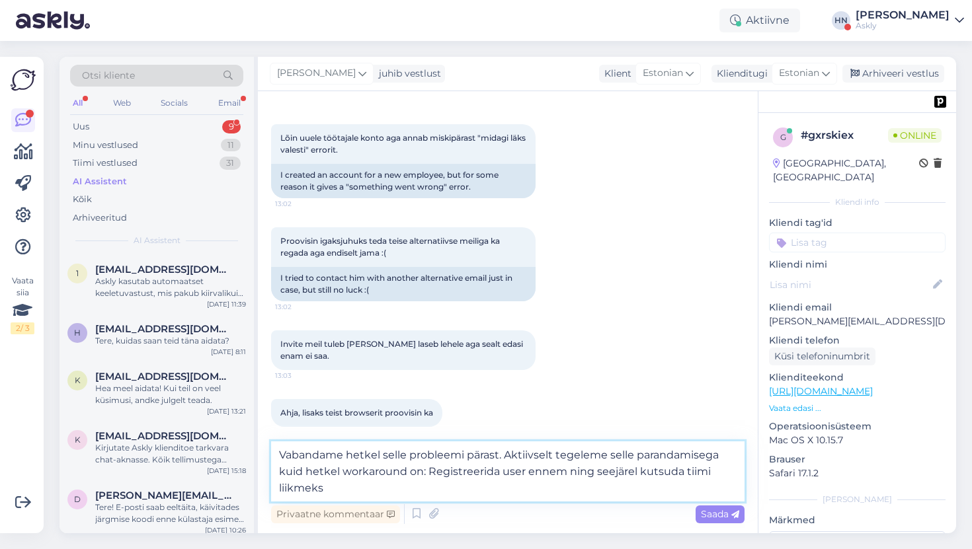
type textarea "Vabandame hetkel selle probleemi pärast. Aktiivselt tegeleme selle parandamiseg…"
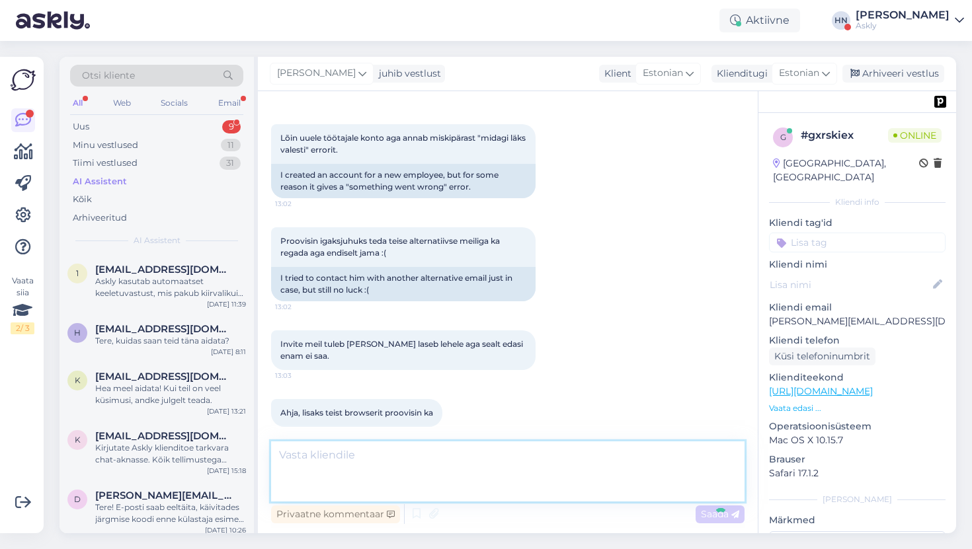
scroll to position [2648, 0]
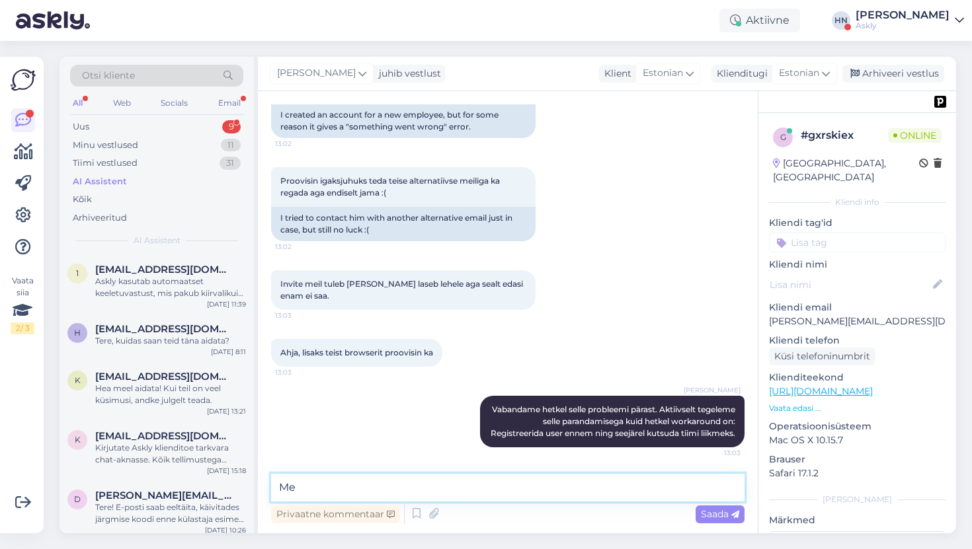
type textarea "M"
type textarea "Me kustutame pending kutsed ära ja siis saab seda workaroundi"
type textarea ";"
click at [525, 490] on textarea "Me kustutame pending kutsed ära ja siis saab konto registreerida" at bounding box center [507, 488] width 473 height 28
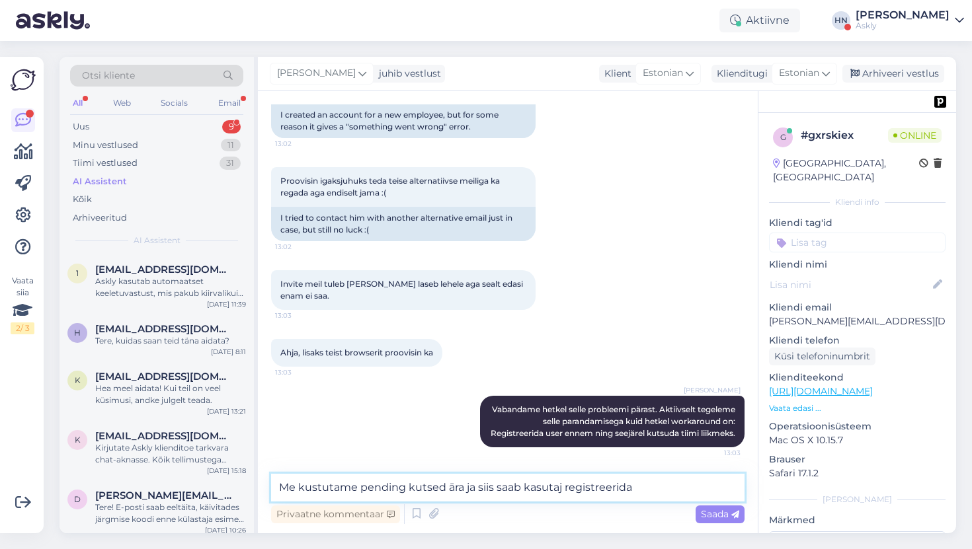
type textarea "Me kustutame pending kutsed ära ja siis saab kasutaja registreerida"
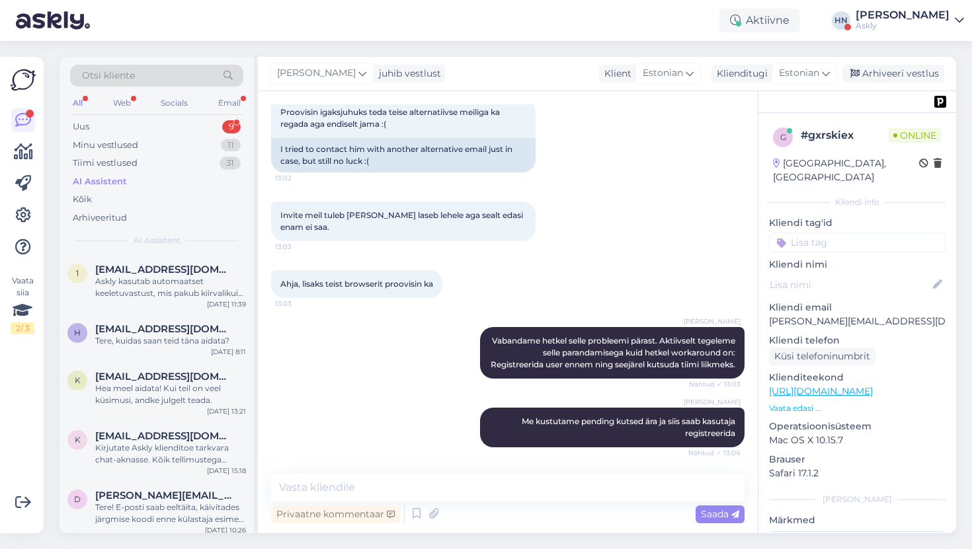
scroll to position [2774, 0]
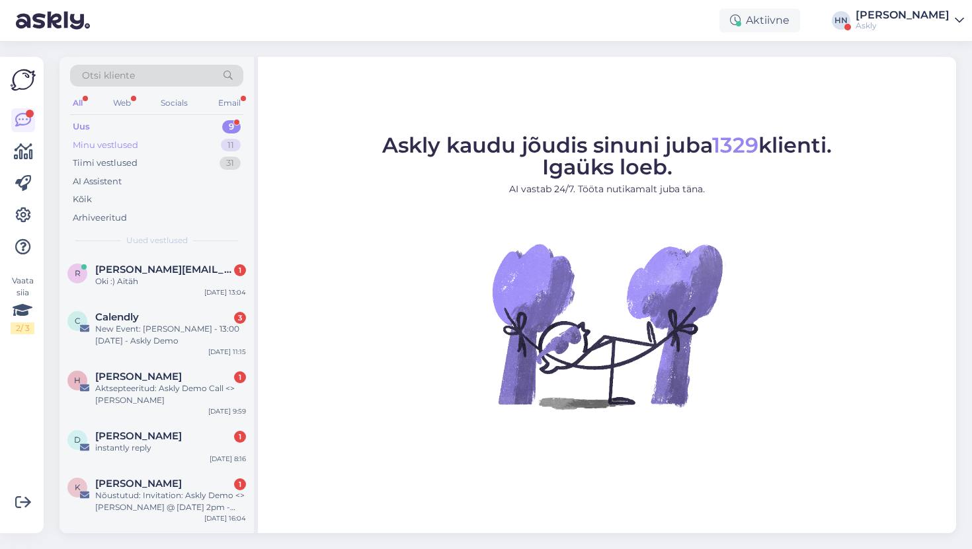
click at [140, 139] on div "Minu vestlused 11" at bounding box center [156, 145] width 173 height 19
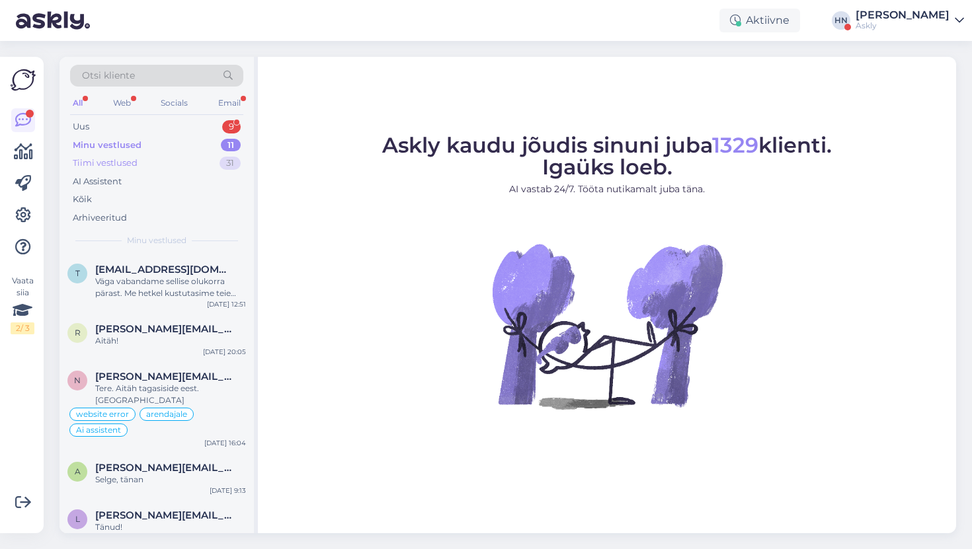
click at [178, 165] on div "Tiimi vestlused 31" at bounding box center [156, 163] width 173 height 19
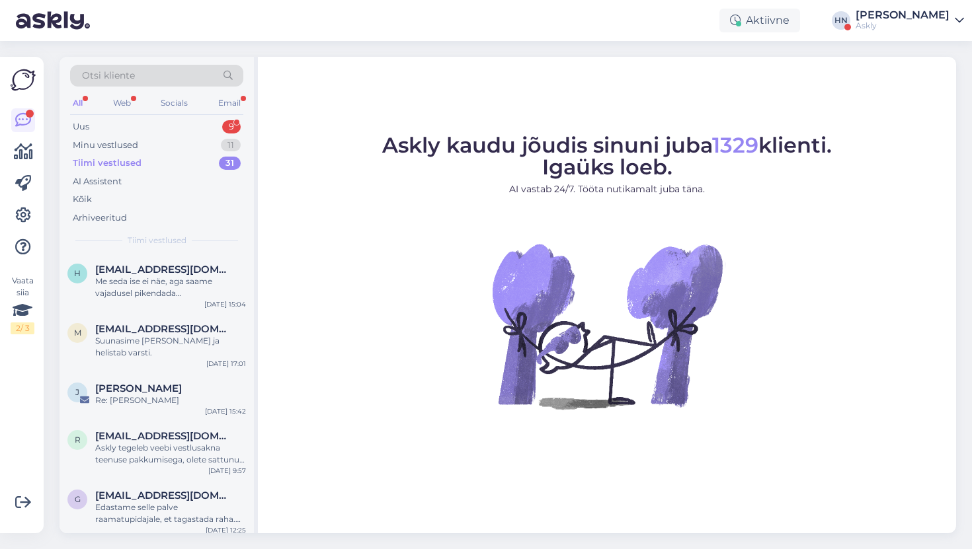
click at [180, 159] on div "Tiimi vestlused 31" at bounding box center [156, 163] width 173 height 19
click at [182, 152] on div "Minu vestlused 11" at bounding box center [156, 145] width 173 height 19
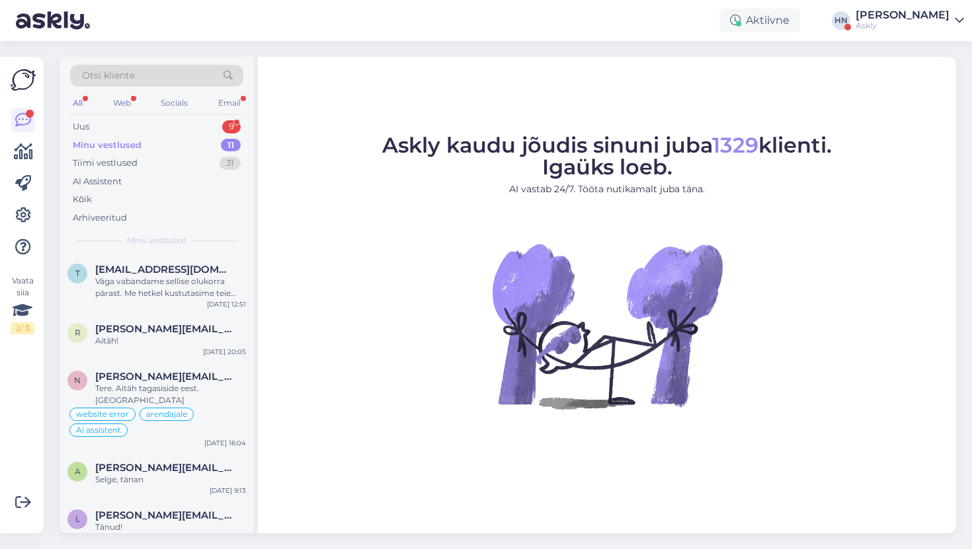
click at [491, 59] on div "Askly kaudu jõudis sinuni juba 1329 klienti. Igaüks loeb. AI vastab 24/7. Tööta…" at bounding box center [607, 295] width 698 height 477
